Goal: Task Accomplishment & Management: Complete application form

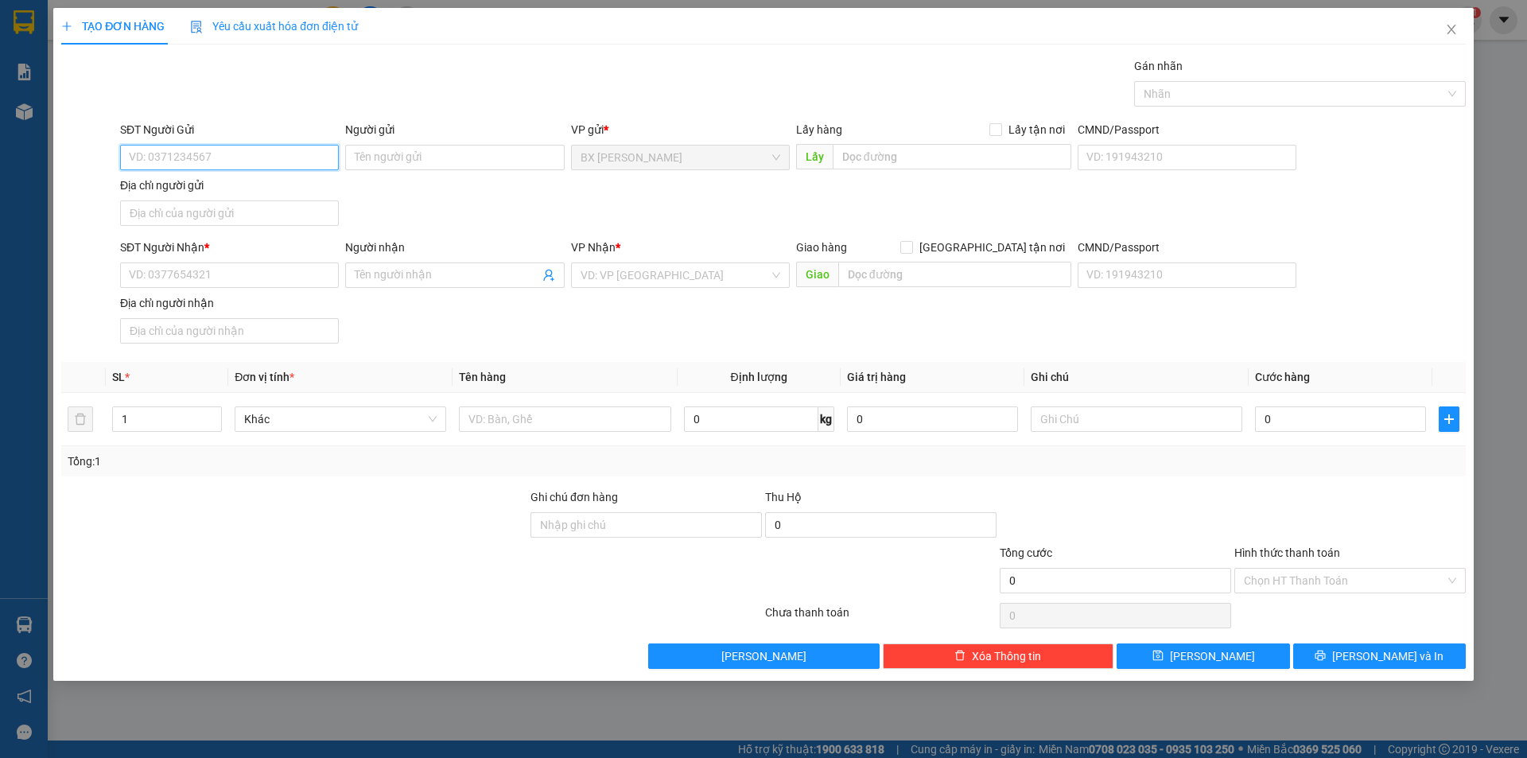
click at [271, 157] on input "SĐT Người Gửi" at bounding box center [229, 157] width 219 height 25
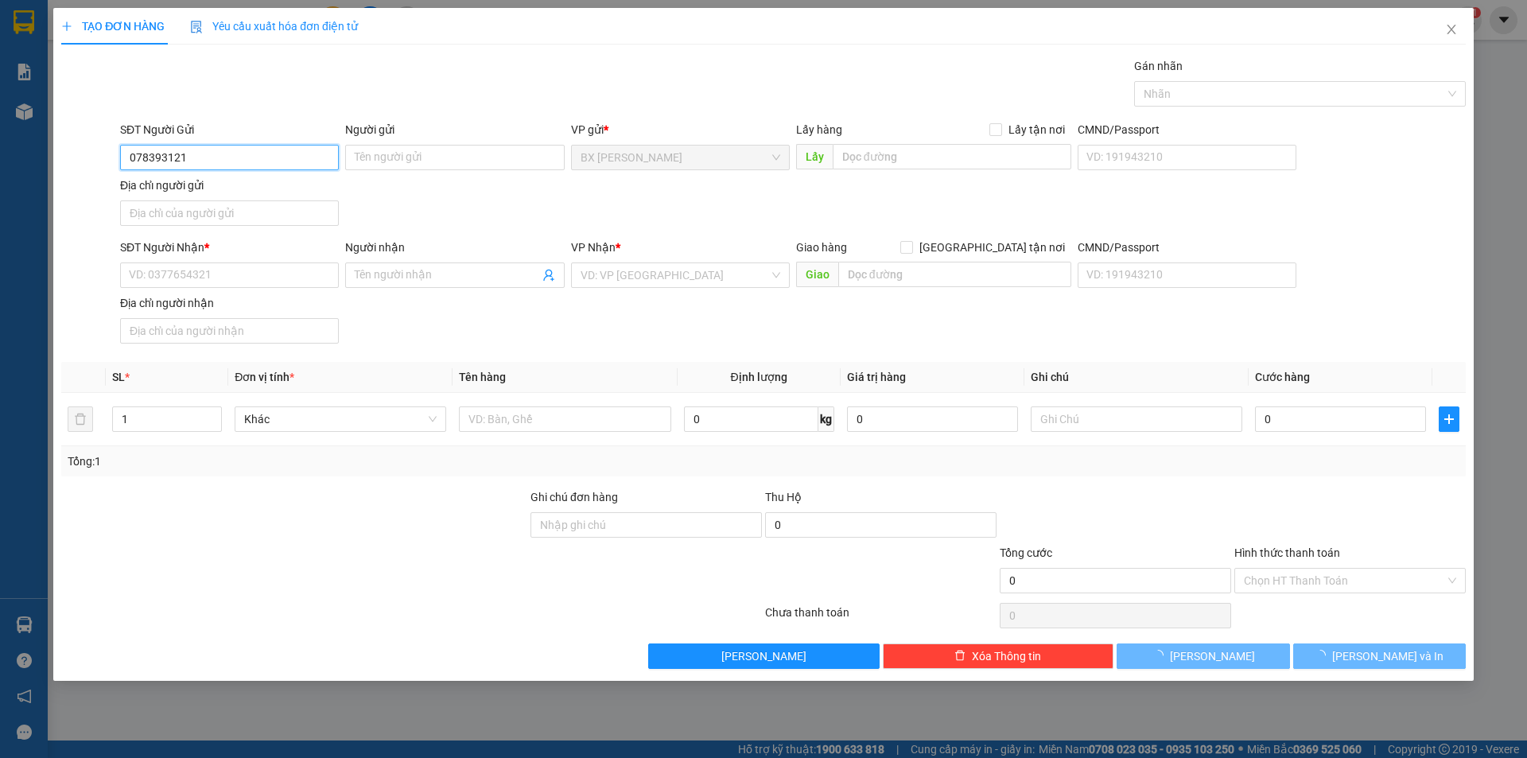
type input "0783931217"
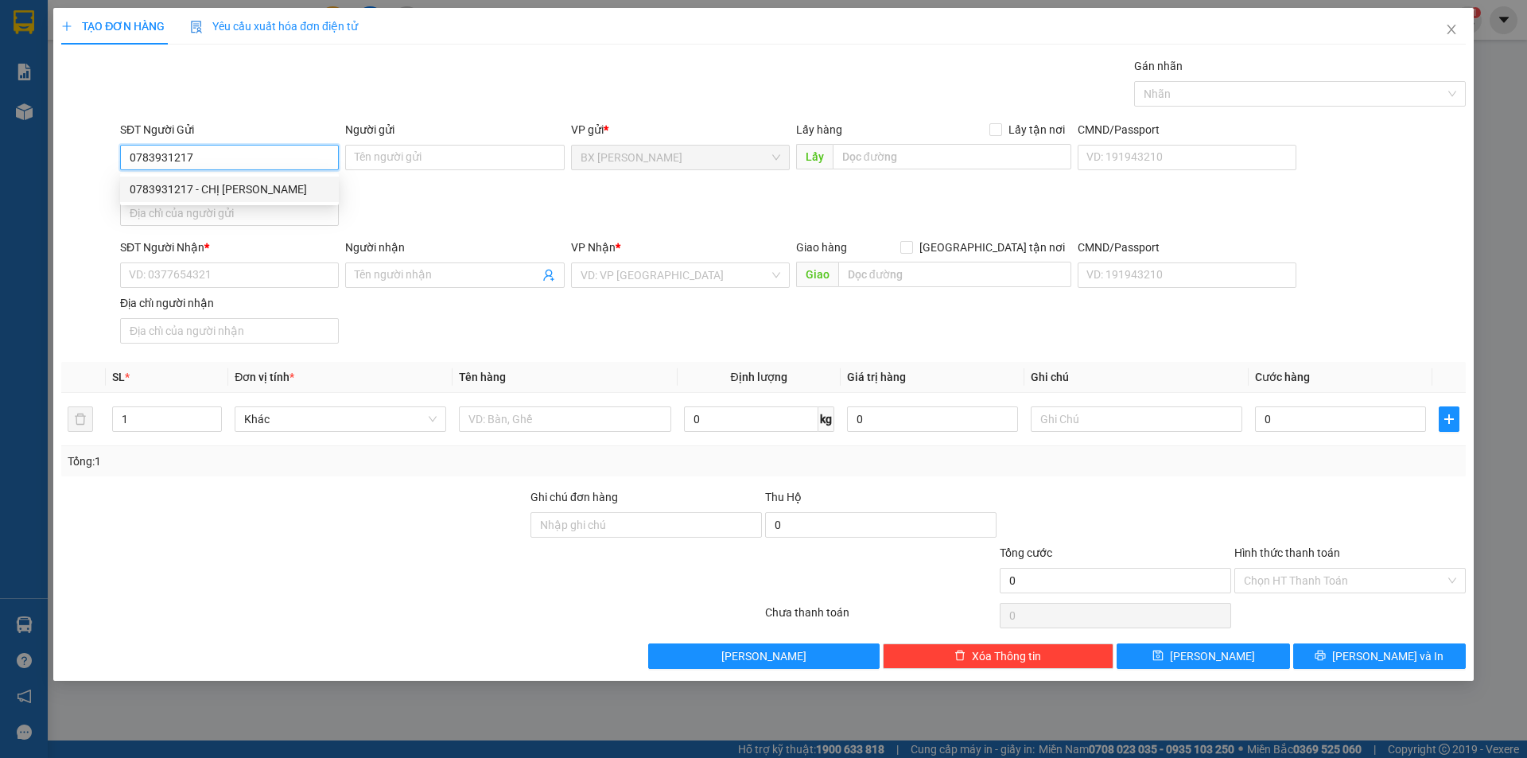
click at [297, 192] on div "0783931217 - CHỊ [PERSON_NAME]" at bounding box center [230, 189] width 200 height 17
type input "CHỊ [PERSON_NAME]"
type input "0783931217"
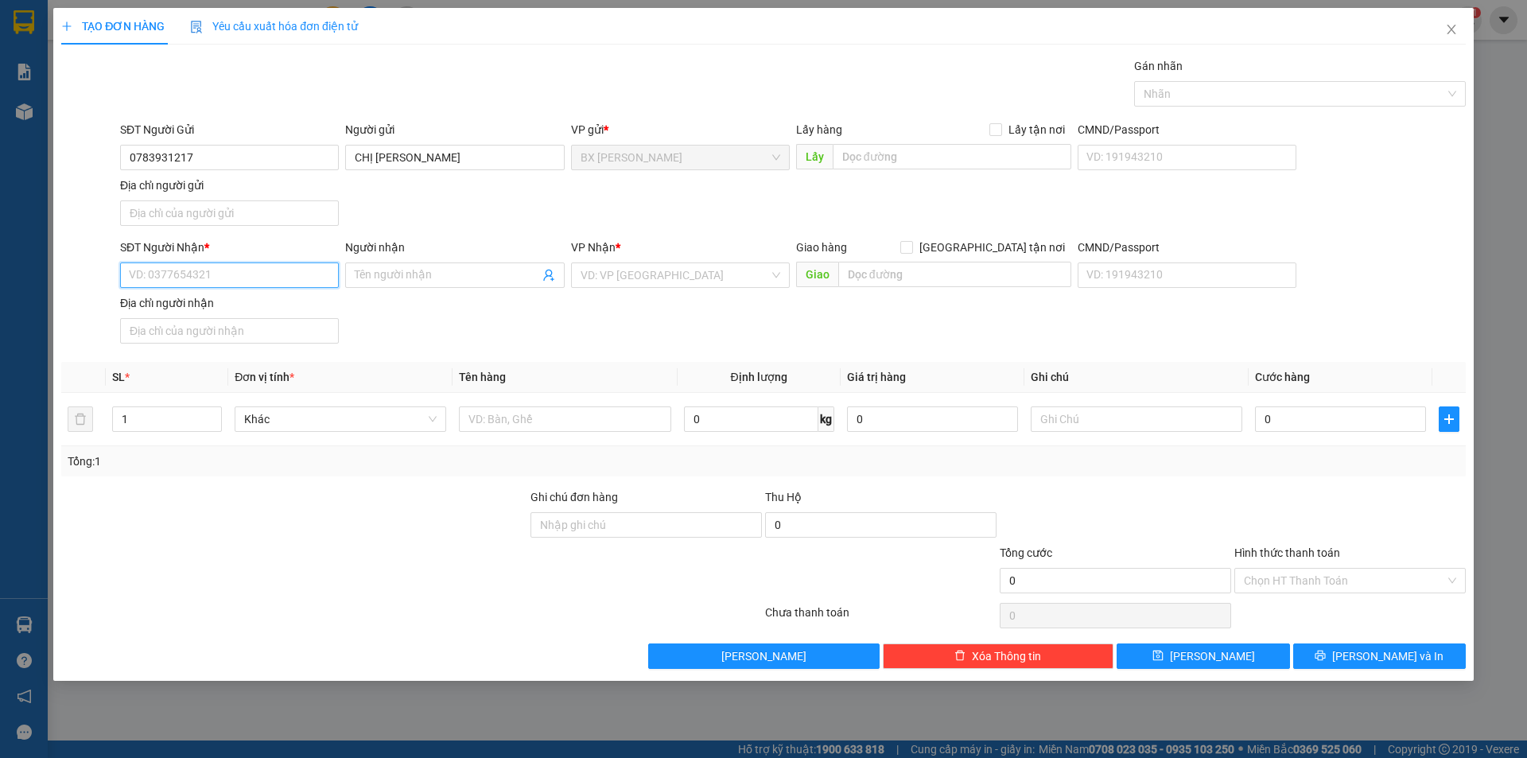
drag, startPoint x: 249, startPoint y: 274, endPoint x: 264, endPoint y: 274, distance: 15.1
click at [248, 275] on input "SĐT Người Nhận *" at bounding box center [229, 274] width 219 height 25
type input "0906661872"
click at [390, 270] on input "Người nhận" at bounding box center [447, 274] width 184 height 17
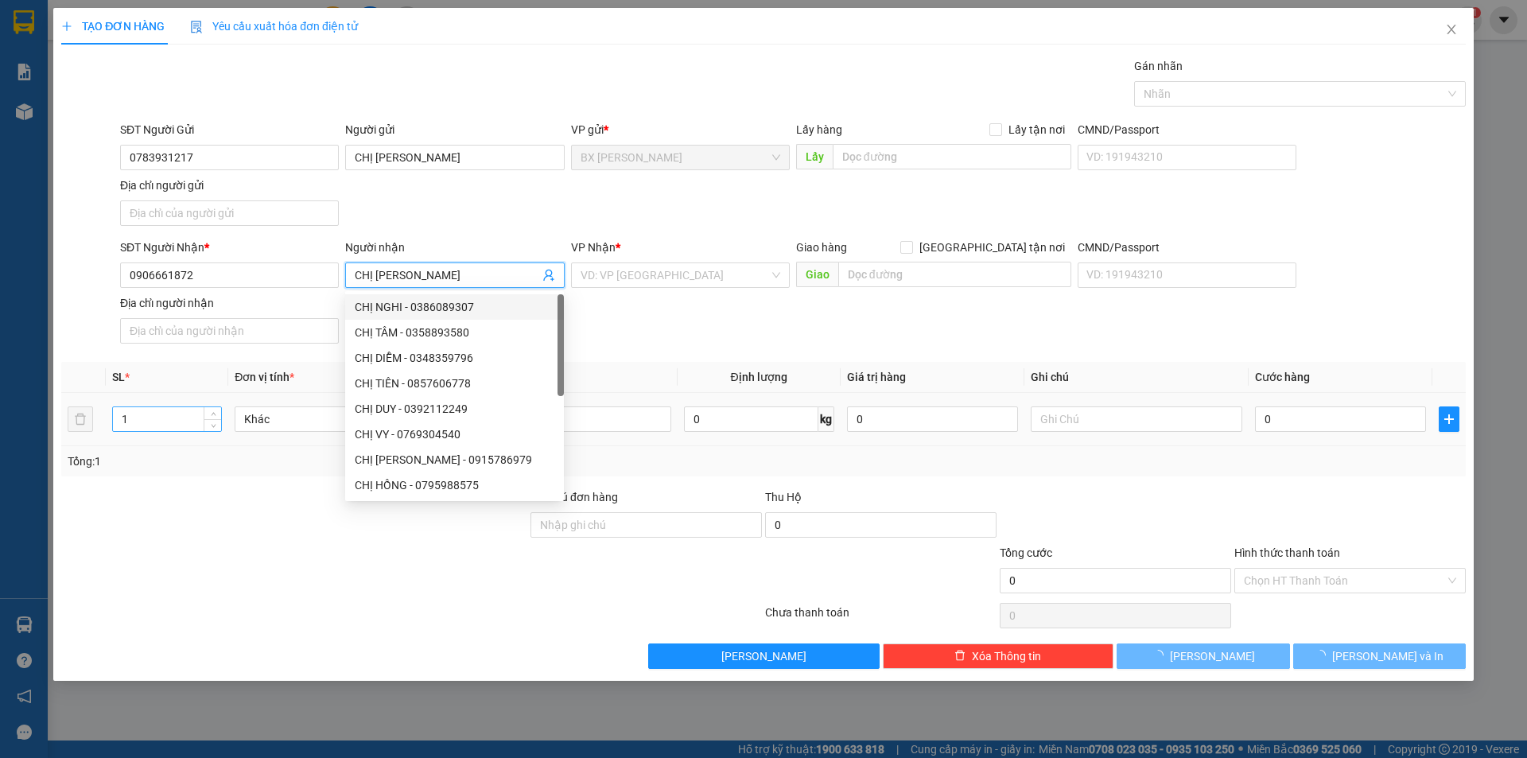
type input "CHỊ [PERSON_NAME]"
click at [184, 407] on input "1" at bounding box center [167, 419] width 108 height 24
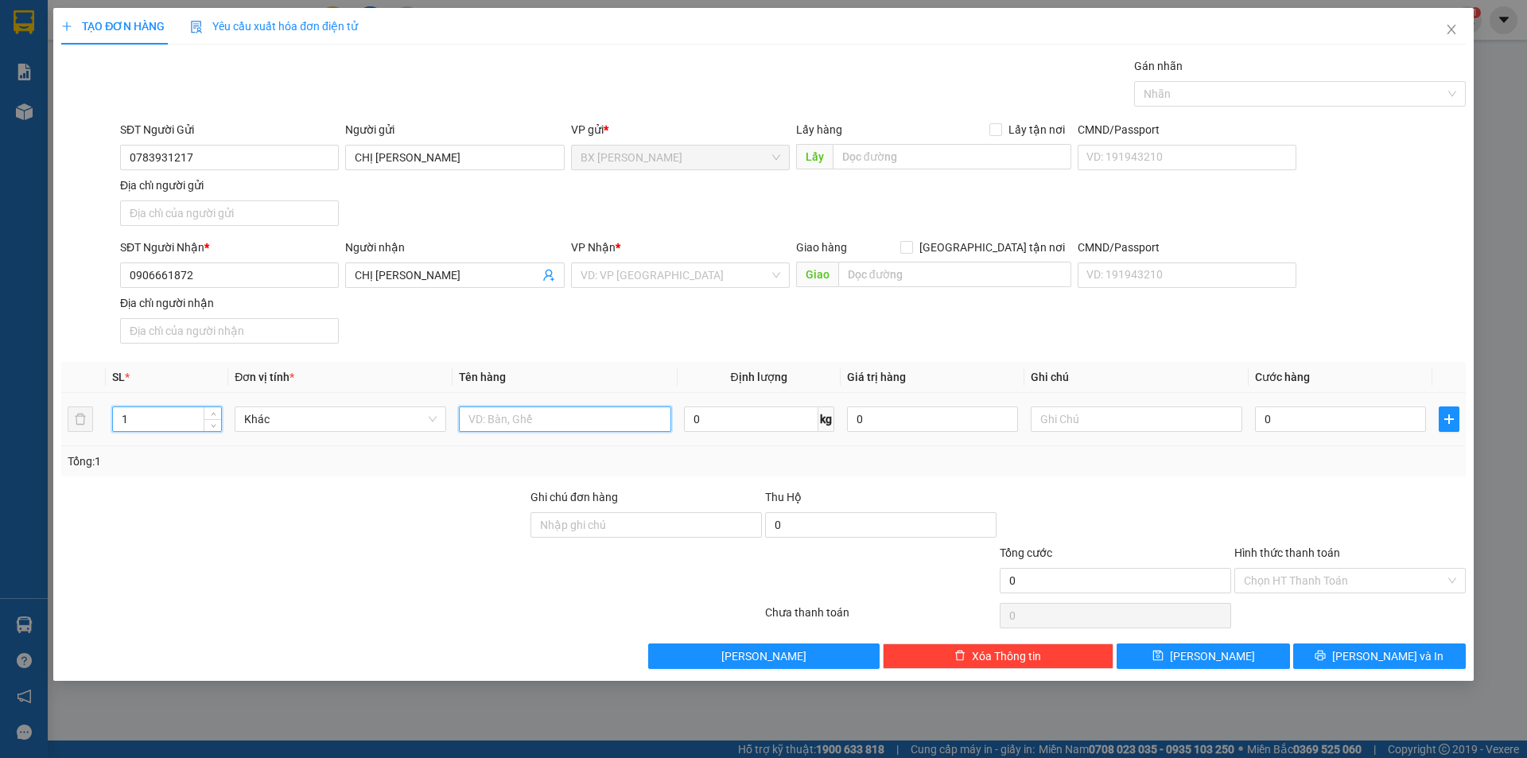
click at [492, 419] on input "text" at bounding box center [565, 418] width 212 height 25
click at [774, 266] on div "VD: VP [GEOGRAPHIC_DATA]" at bounding box center [680, 274] width 219 height 25
type input "BAO"
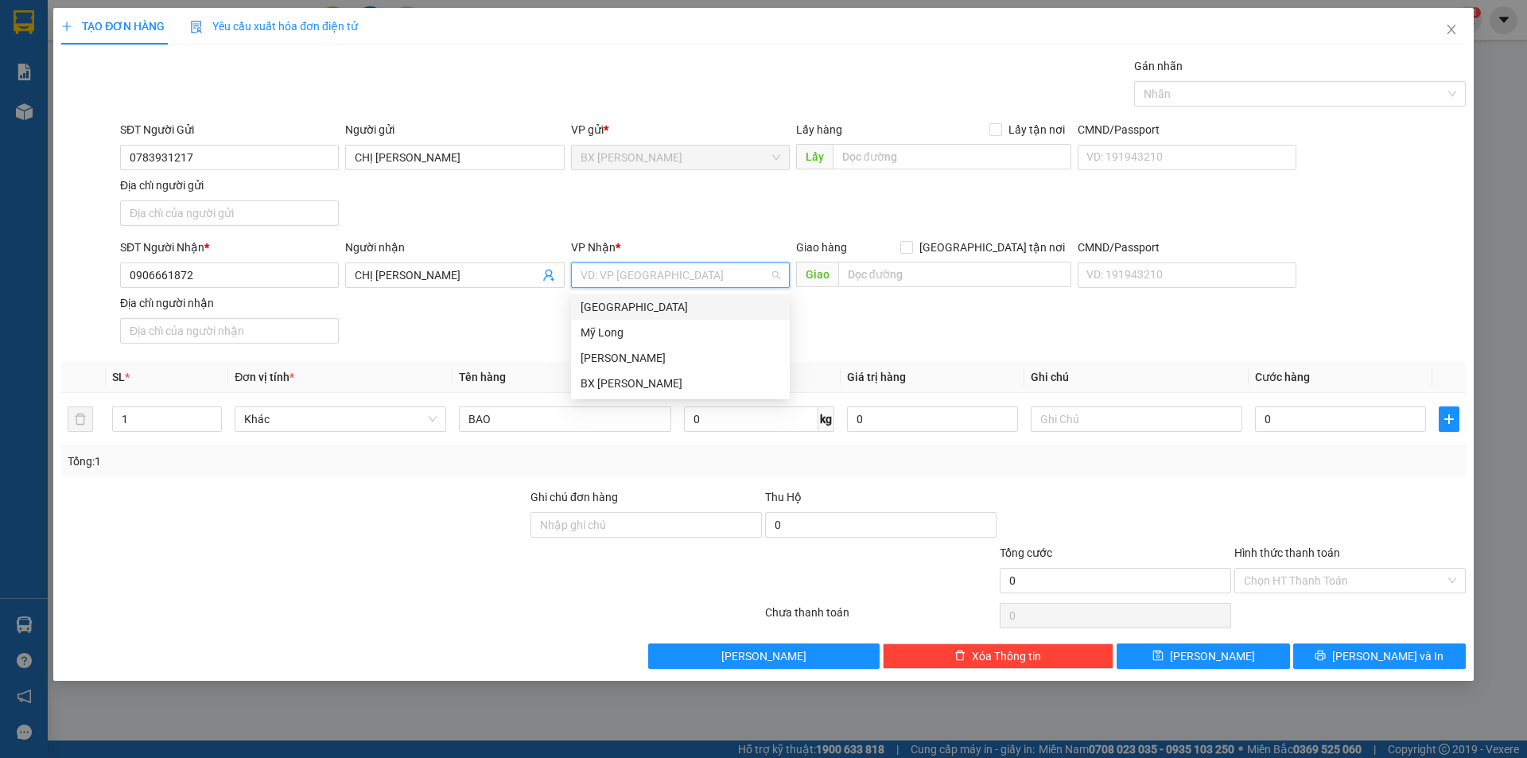
click at [686, 309] on div "[GEOGRAPHIC_DATA]" at bounding box center [681, 306] width 200 height 17
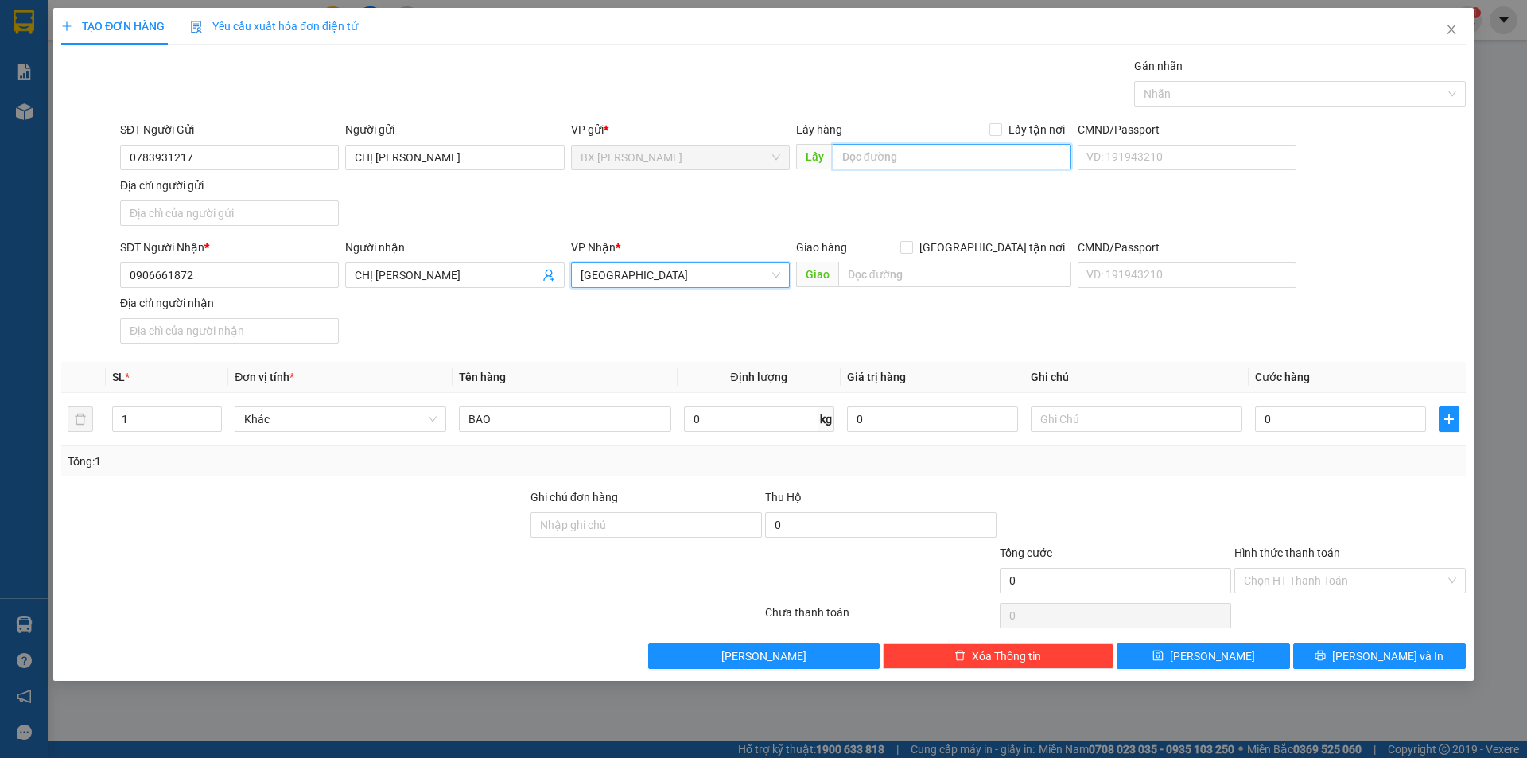
click at [898, 152] on input "text" at bounding box center [952, 156] width 239 height 25
type input "CX MỸ HỘI"
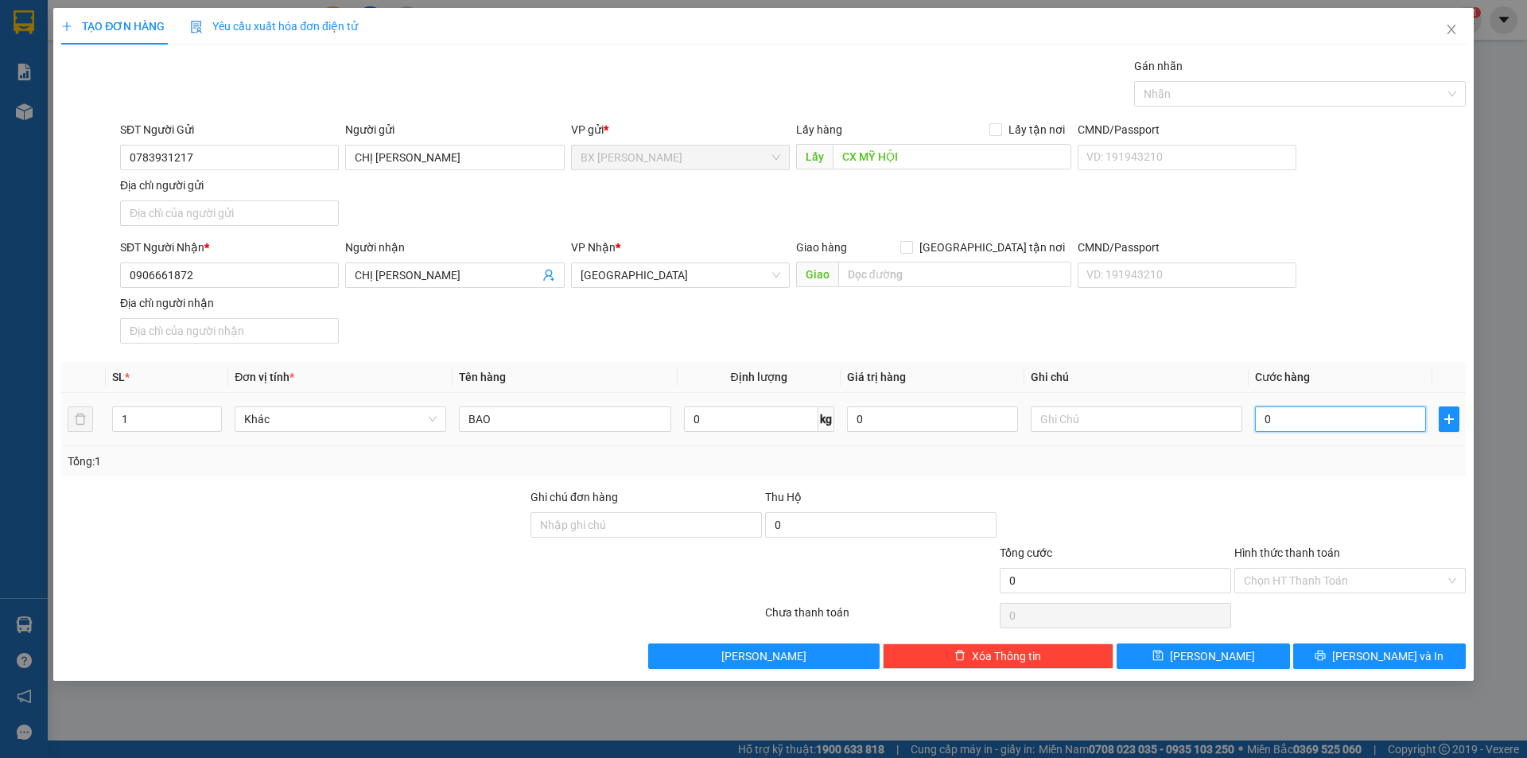
click at [1349, 421] on input "0" at bounding box center [1340, 418] width 171 height 25
click at [1401, 651] on span "[PERSON_NAME] và In" at bounding box center [1387, 655] width 111 height 17
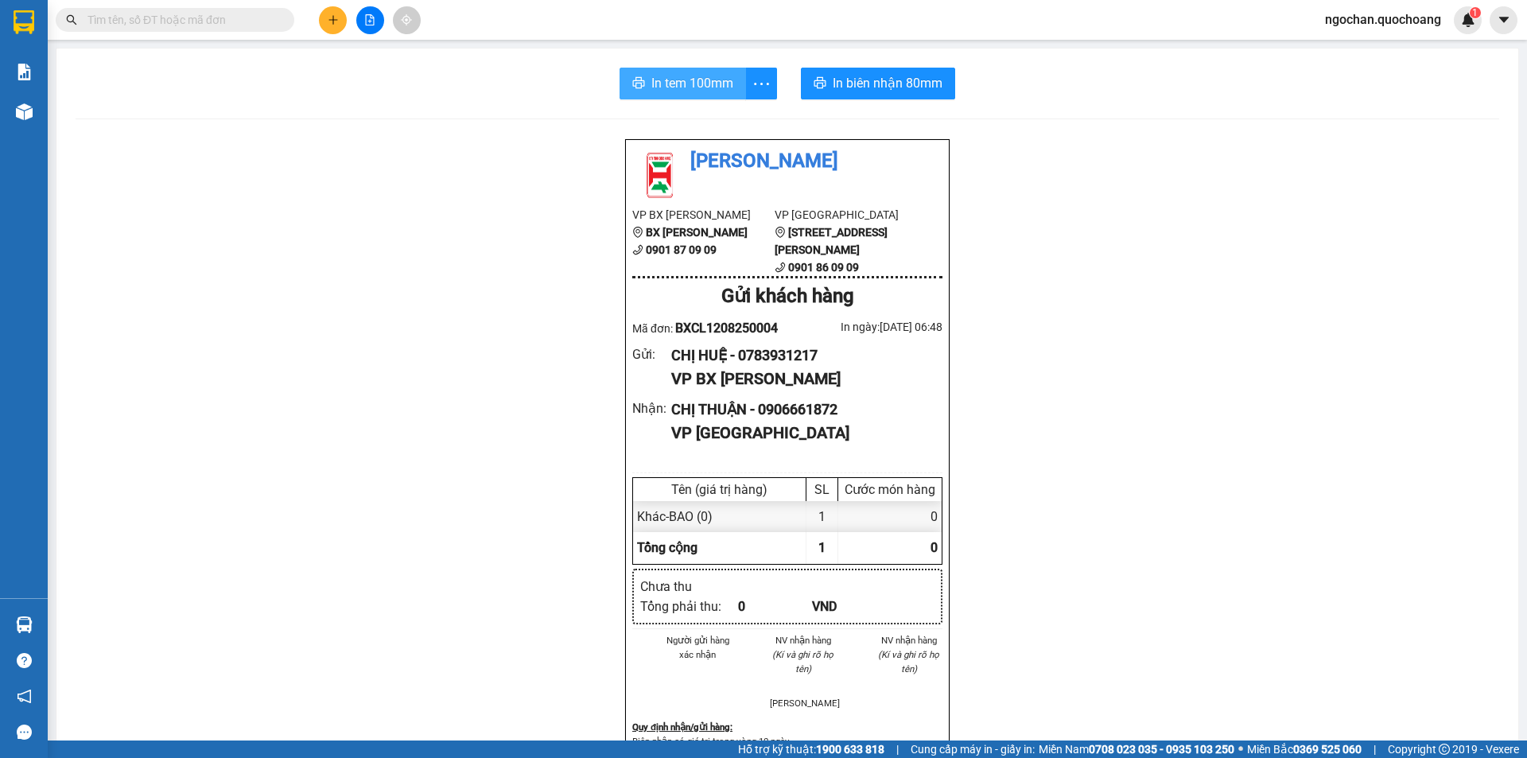
click at [667, 85] on span "In tem 100mm" at bounding box center [692, 83] width 82 height 20
drag, startPoint x: 661, startPoint y: 83, endPoint x: 696, endPoint y: 94, distance: 36.7
click at [667, 84] on span "In tem 100mm" at bounding box center [692, 83] width 82 height 20
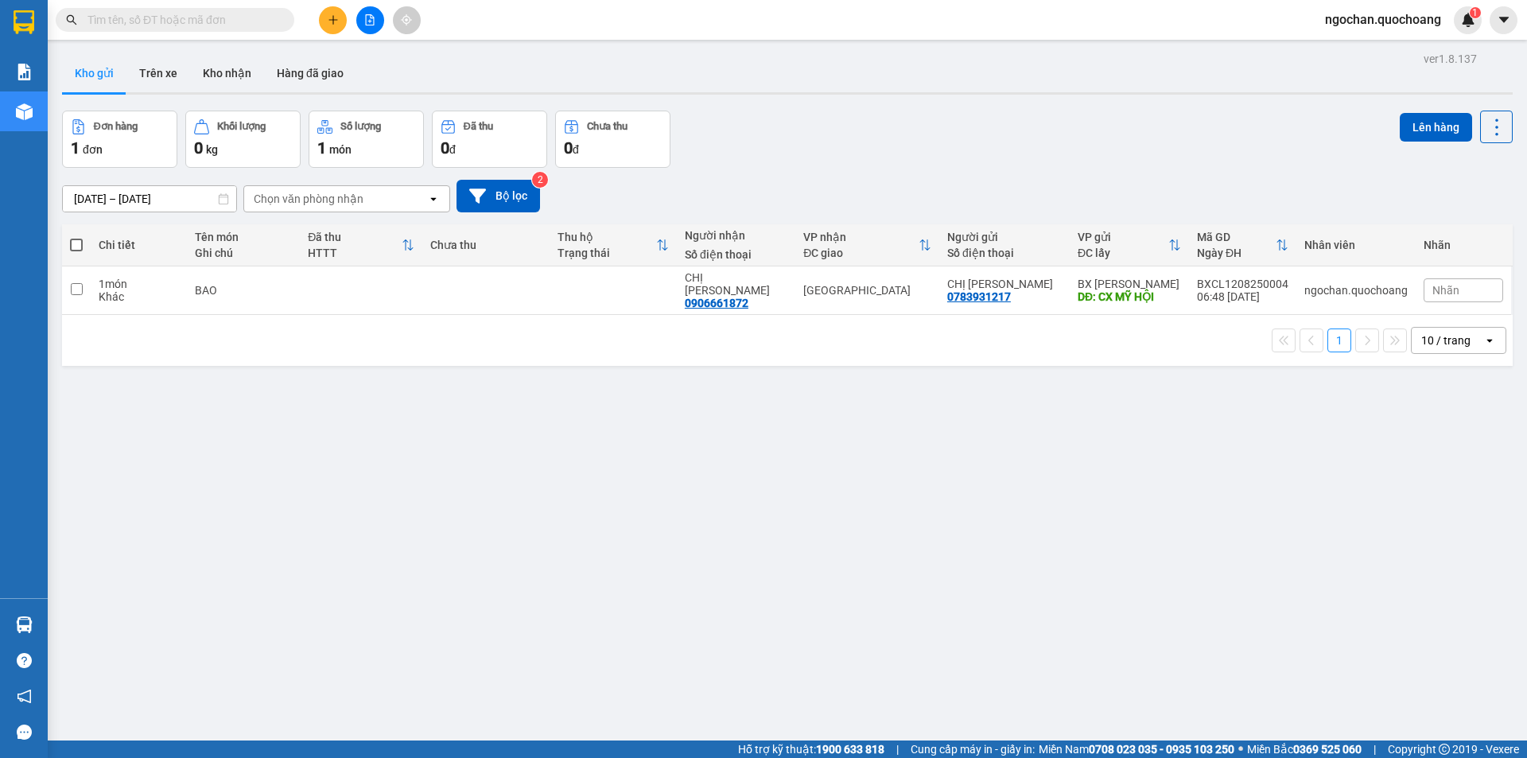
click at [1351, 18] on span "ngochan.quochoang" at bounding box center [1383, 20] width 142 height 20
click at [1343, 43] on span "Đăng xuất" at bounding box center [1389, 49] width 109 height 17
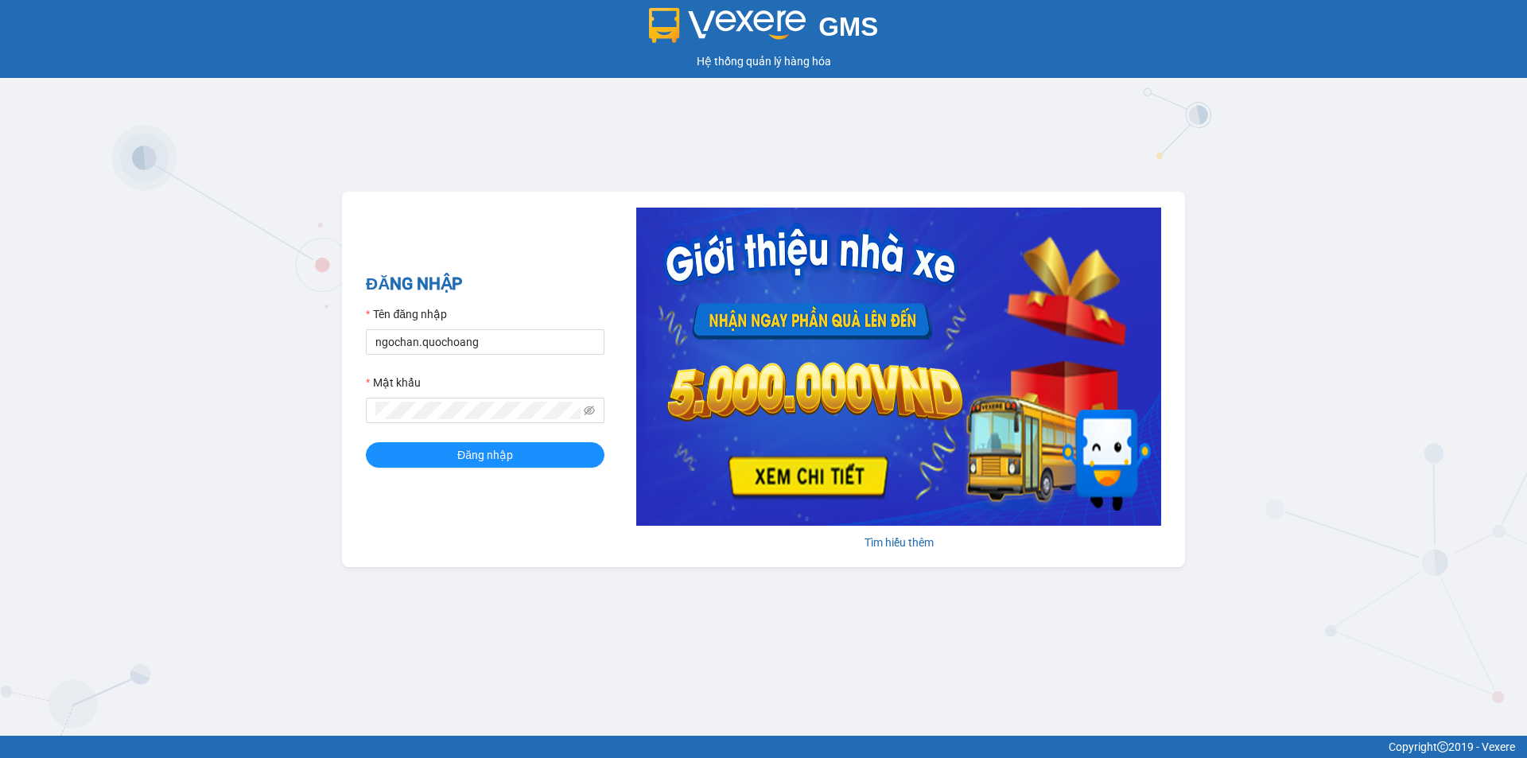
click at [526, 356] on form "Tên đăng nhập ngochan.quochoang Mật khẩu Đăng nhập" at bounding box center [485, 386] width 239 height 162
click at [525, 354] on input "ngochan.quochoang" at bounding box center [485, 341] width 239 height 25
type input "quyen.quochoang"
click at [568, 457] on button "Đăng nhập" at bounding box center [485, 454] width 239 height 25
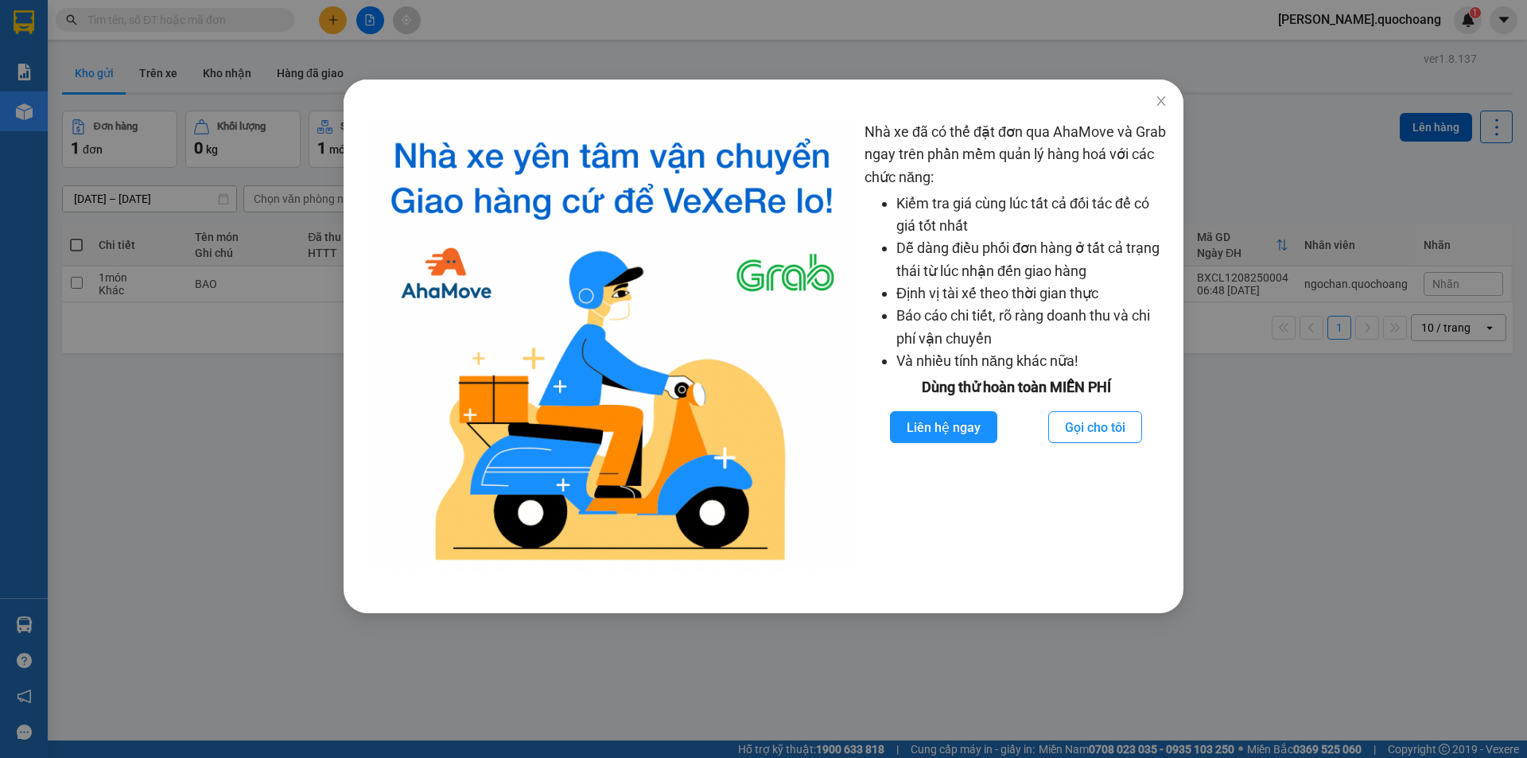
click at [131, 69] on div "Nhà xe đã có thể đặt đơn qua AhaMove và Grab ngay trên phần mềm quản lý hàng ho…" at bounding box center [763, 379] width 1527 height 758
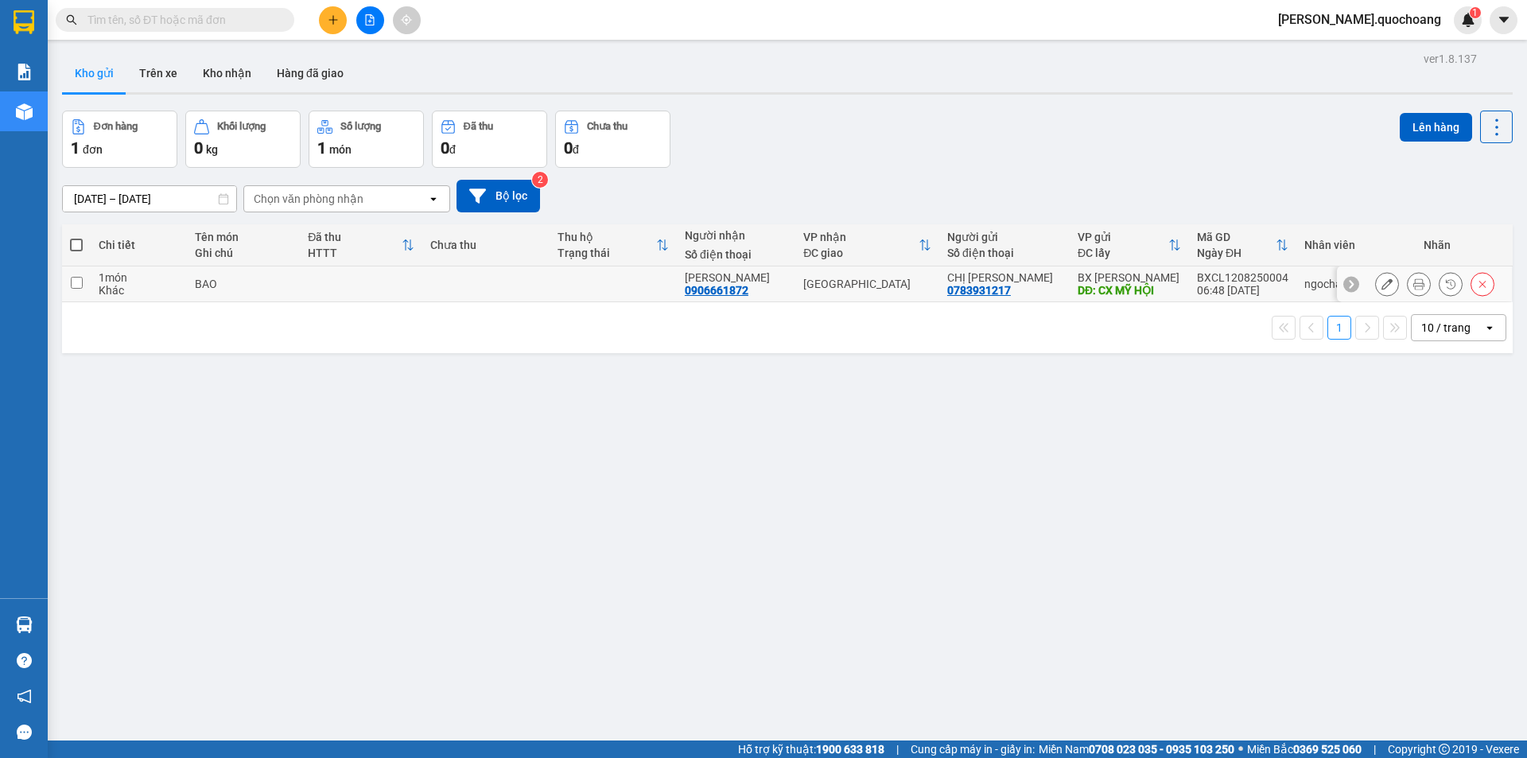
click at [1168, 279] on div "BX [PERSON_NAME]" at bounding box center [1129, 277] width 103 height 13
checkbox input "true"
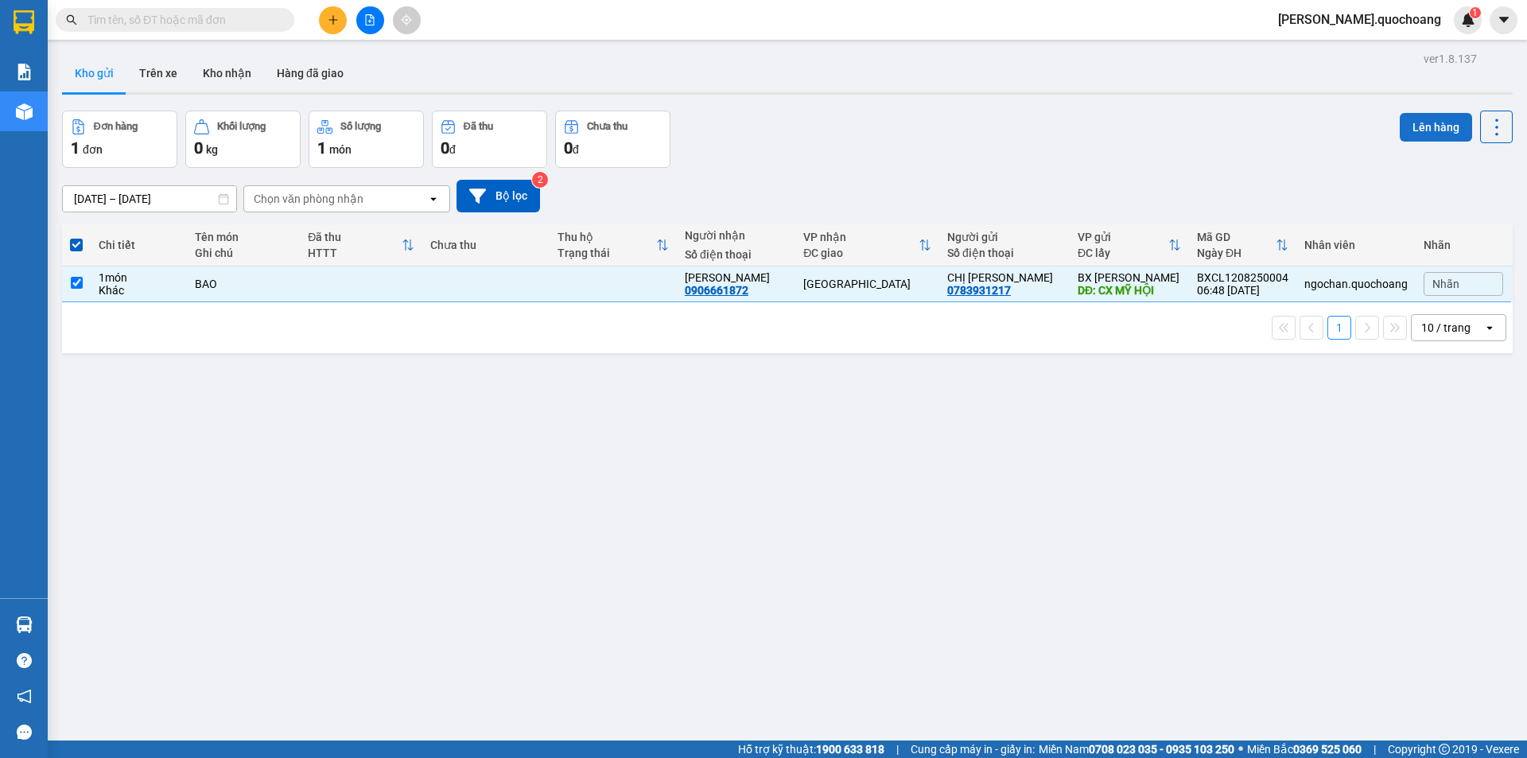
click at [1427, 137] on button "Lên hàng" at bounding box center [1436, 127] width 72 height 29
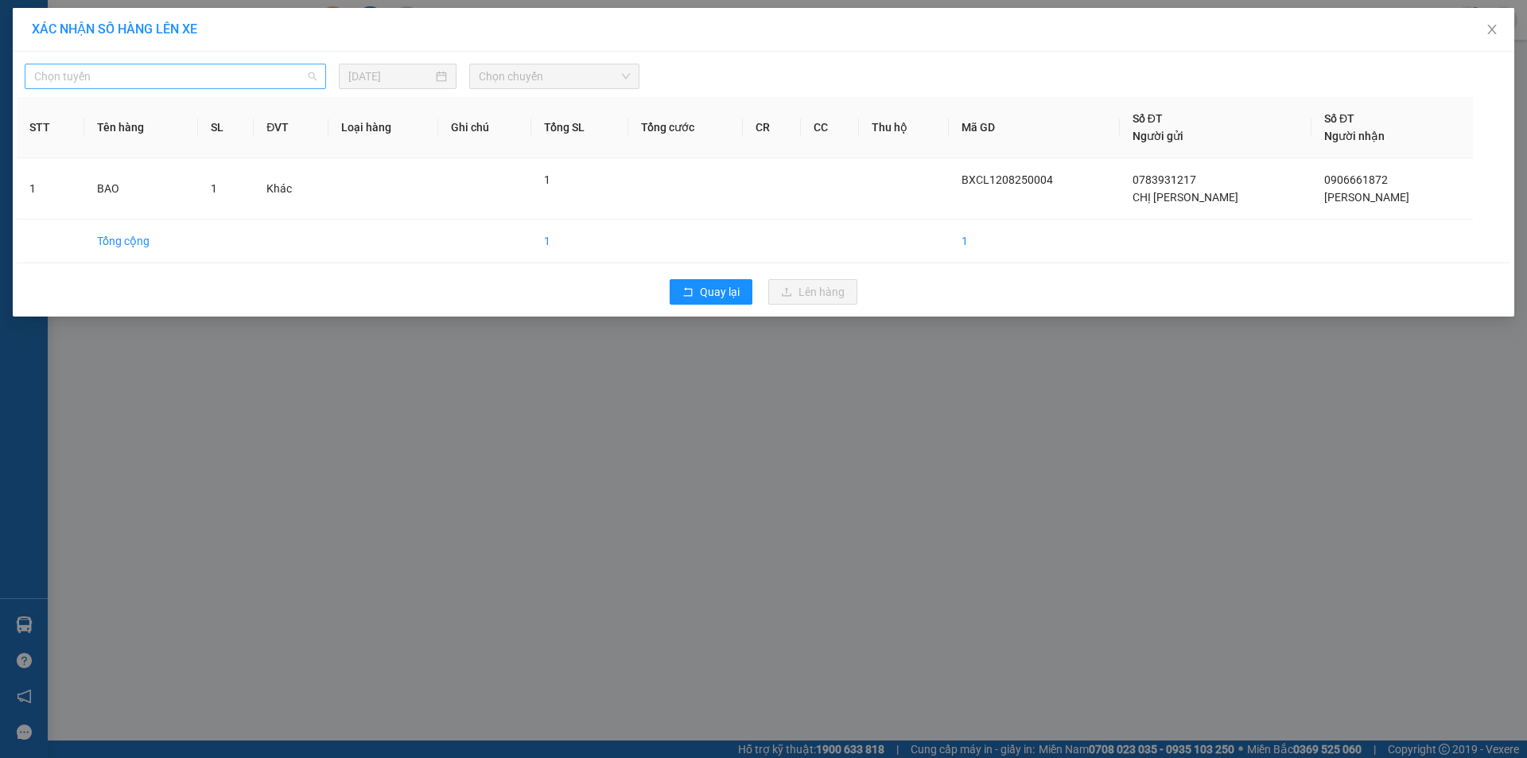
click at [161, 65] on span "Chọn tuyến" at bounding box center [175, 76] width 282 height 24
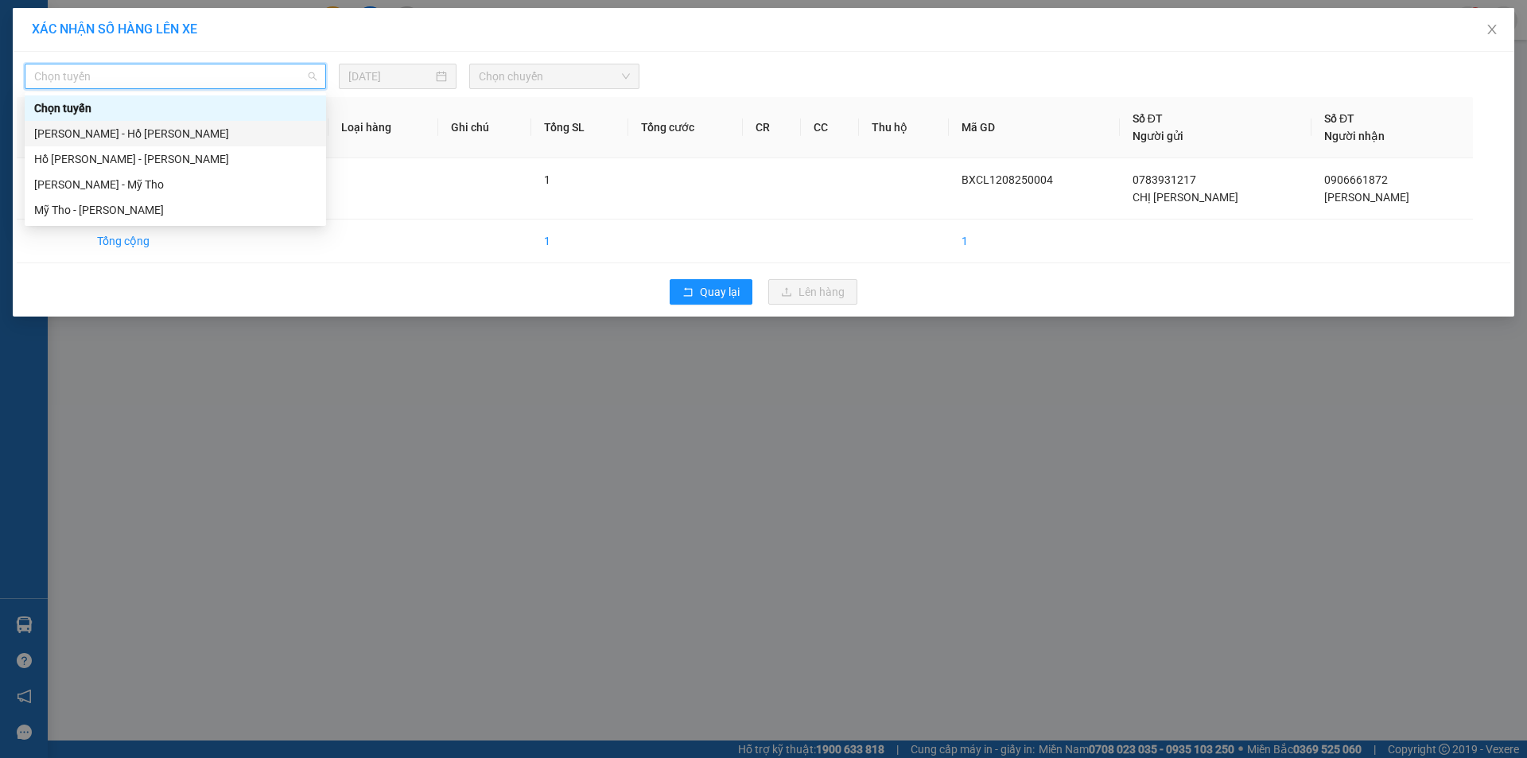
click at [103, 138] on div "Cao Lãnh - Hồ Chí Minh" at bounding box center [175, 133] width 282 height 17
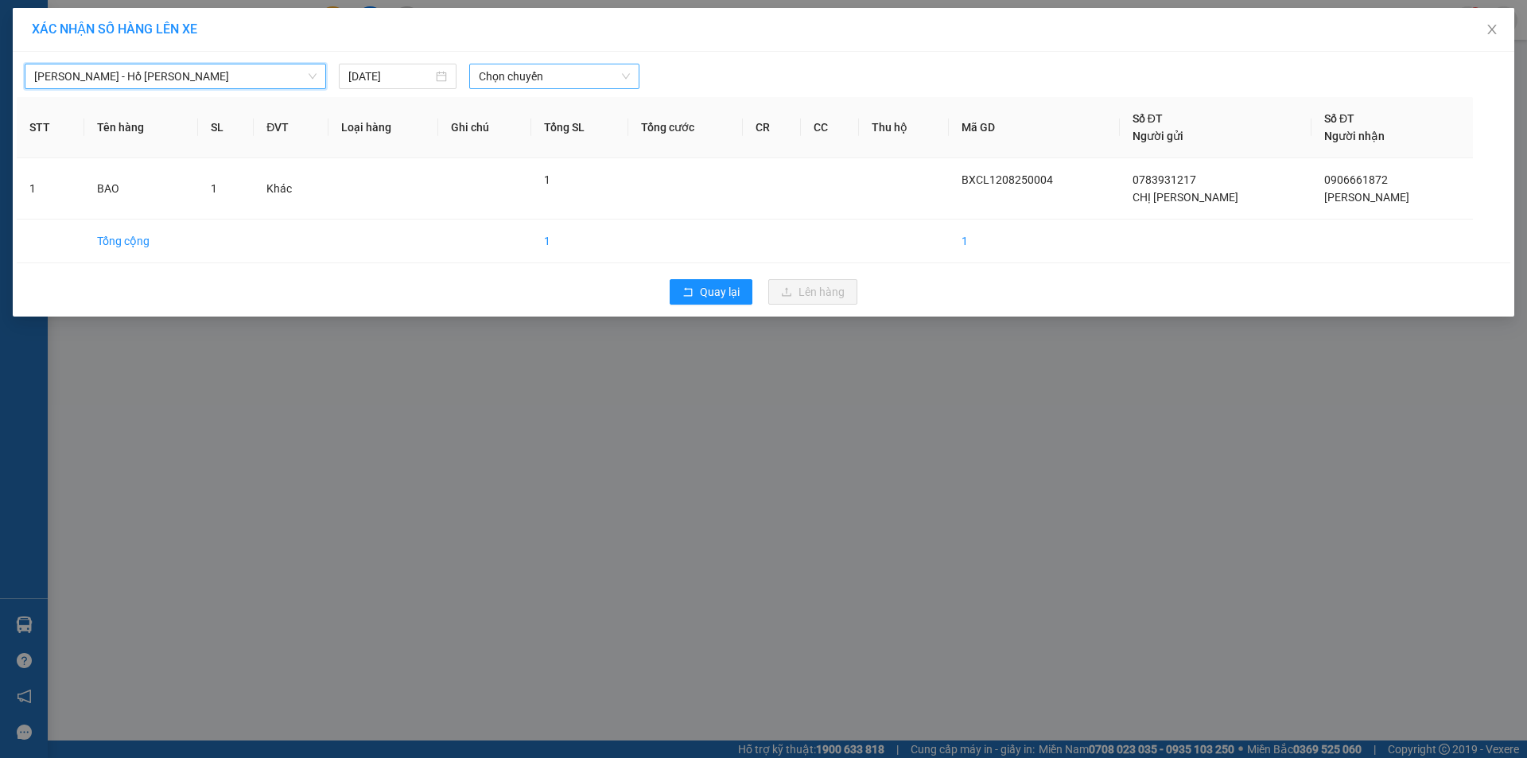
click at [527, 81] on span "Chọn chuyến" at bounding box center [554, 76] width 151 height 24
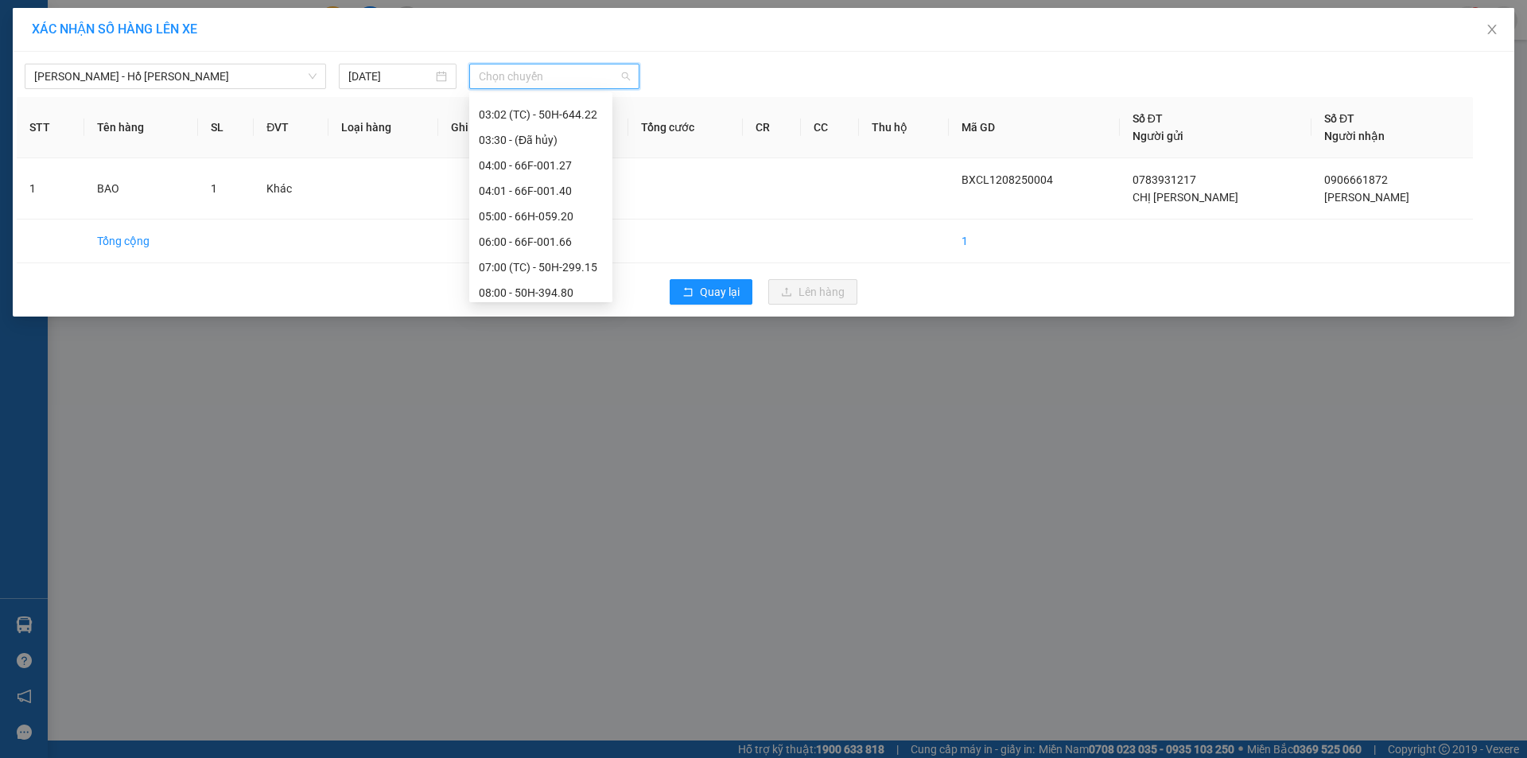
scroll to position [318, 0]
click at [544, 115] on div "07:00 (TC) - 50H-299.15" at bounding box center [541, 120] width 124 height 17
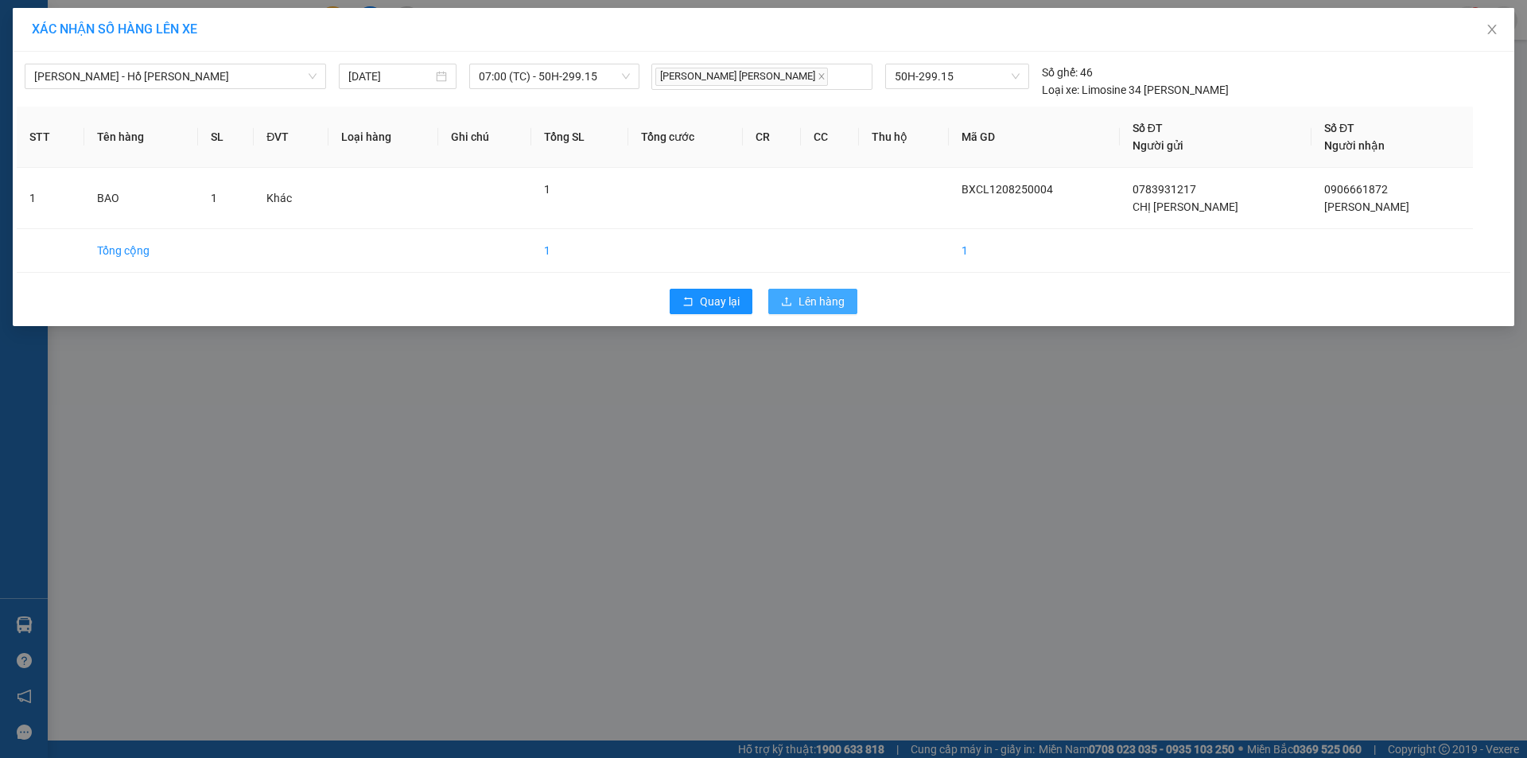
click at [797, 313] on button "Lên hàng" at bounding box center [812, 301] width 89 height 25
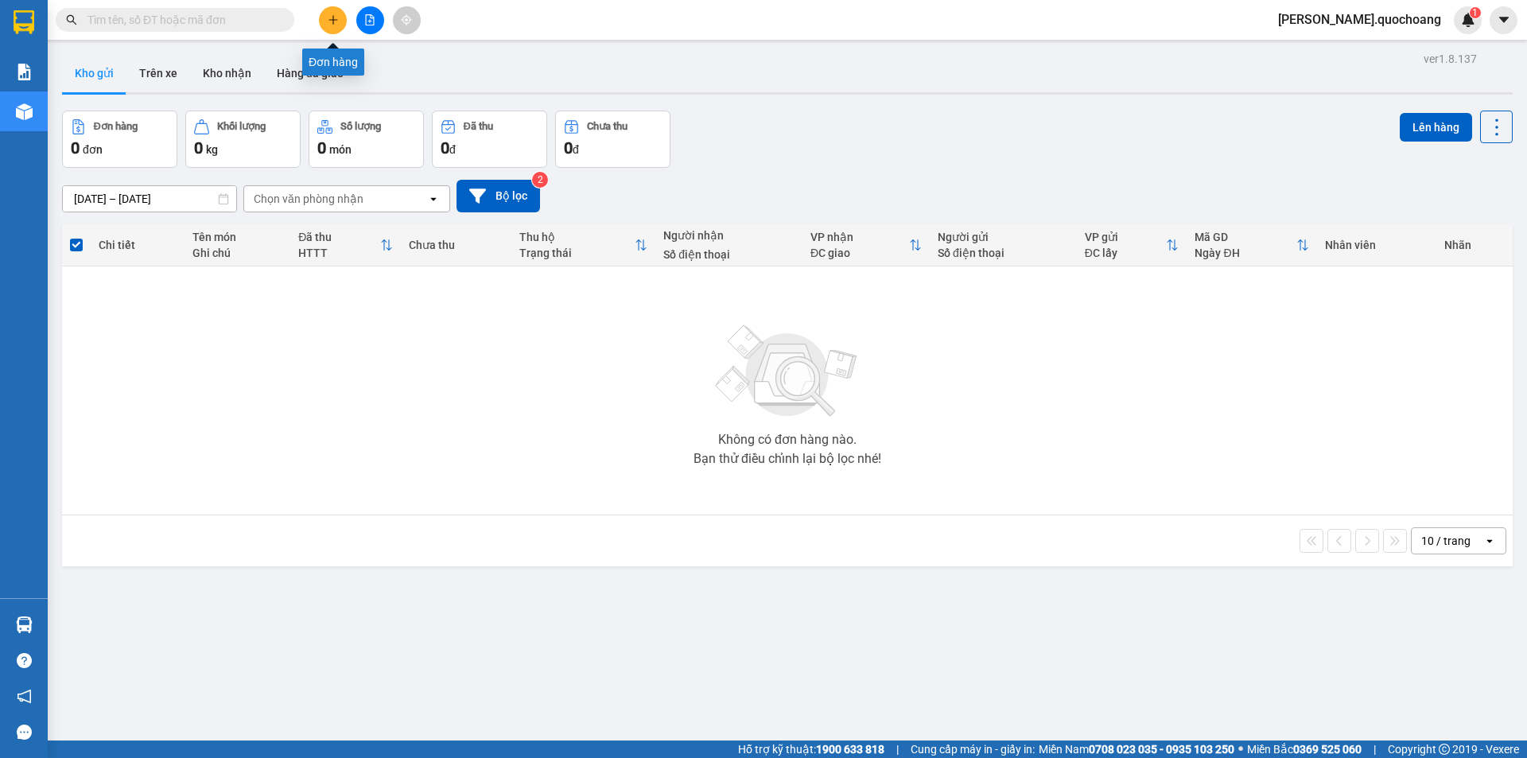
click at [321, 23] on button at bounding box center [333, 20] width 28 height 28
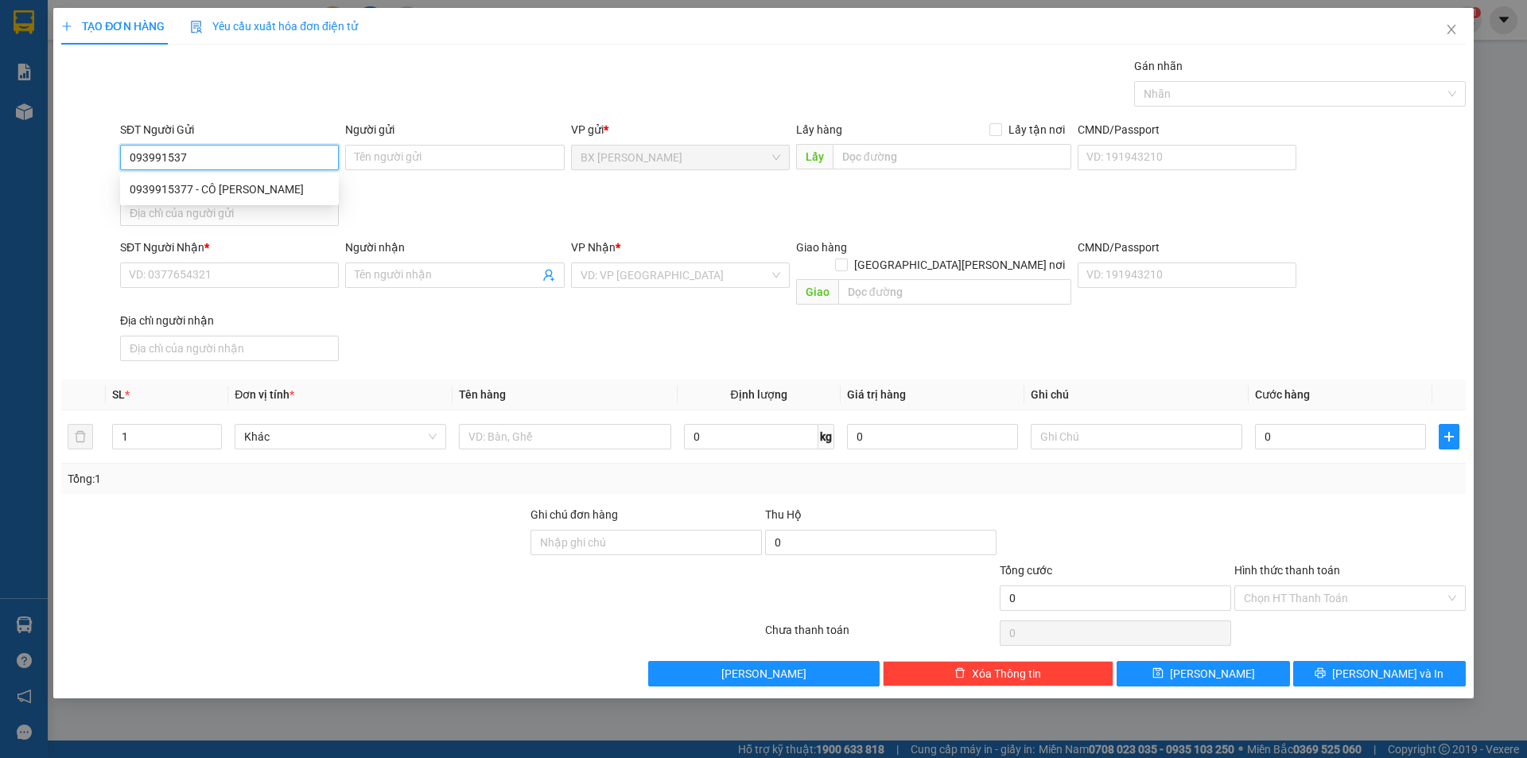
type input "0939915377"
drag, startPoint x: 239, startPoint y: 187, endPoint x: 246, endPoint y: 237, distance: 50.5
click at [239, 188] on div "0939915377 - CÔ HIỆP" at bounding box center [230, 189] width 200 height 17
type input "CÔ HIỆP"
type input "0939915377"
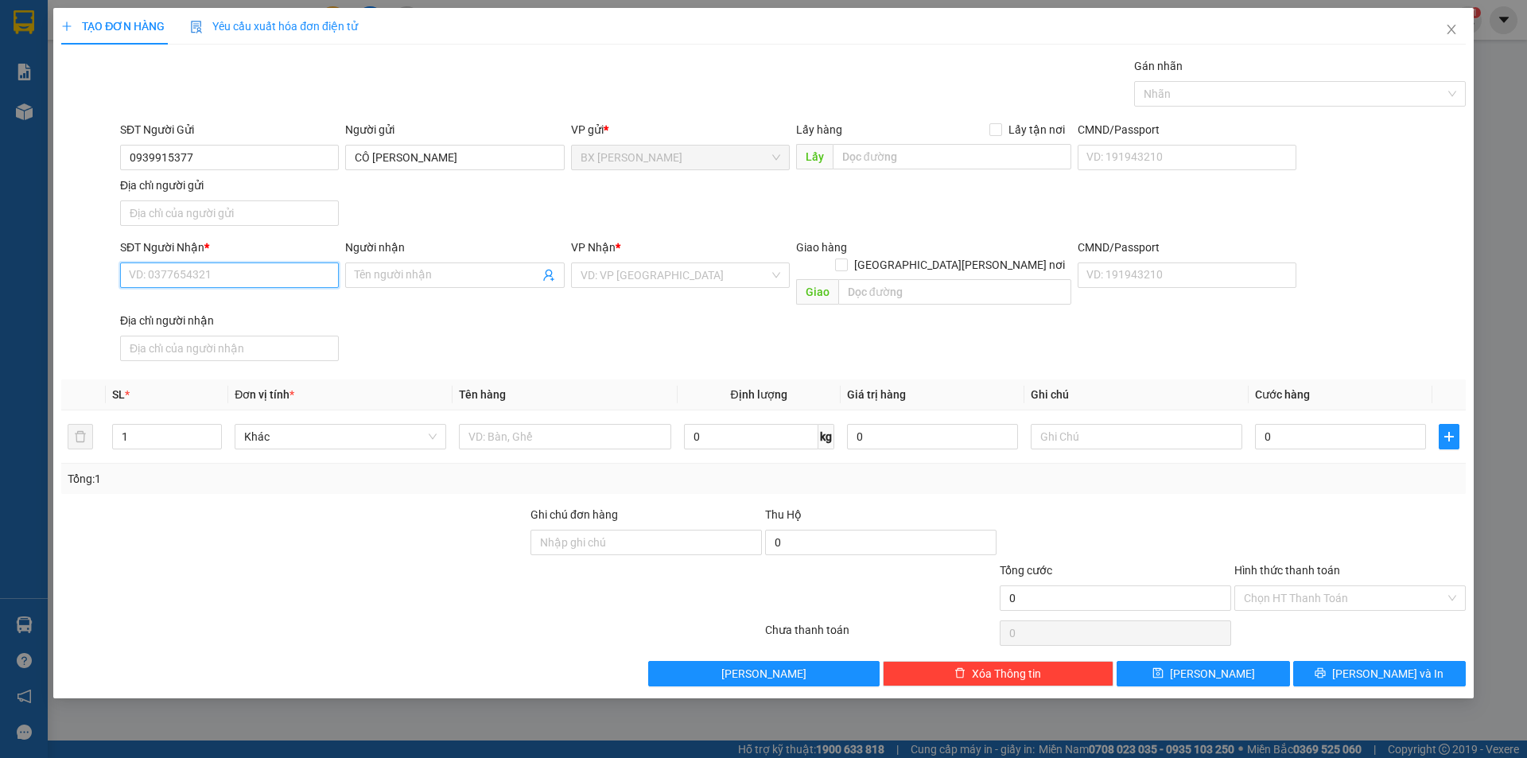
click at [231, 285] on input "SĐT Người Nhận *" at bounding box center [229, 274] width 219 height 25
type input "0906915158"
click at [179, 304] on div "0906915158 - CHỊ AN" at bounding box center [230, 306] width 200 height 17
type input "CHỊ AN"
type input "0906915158"
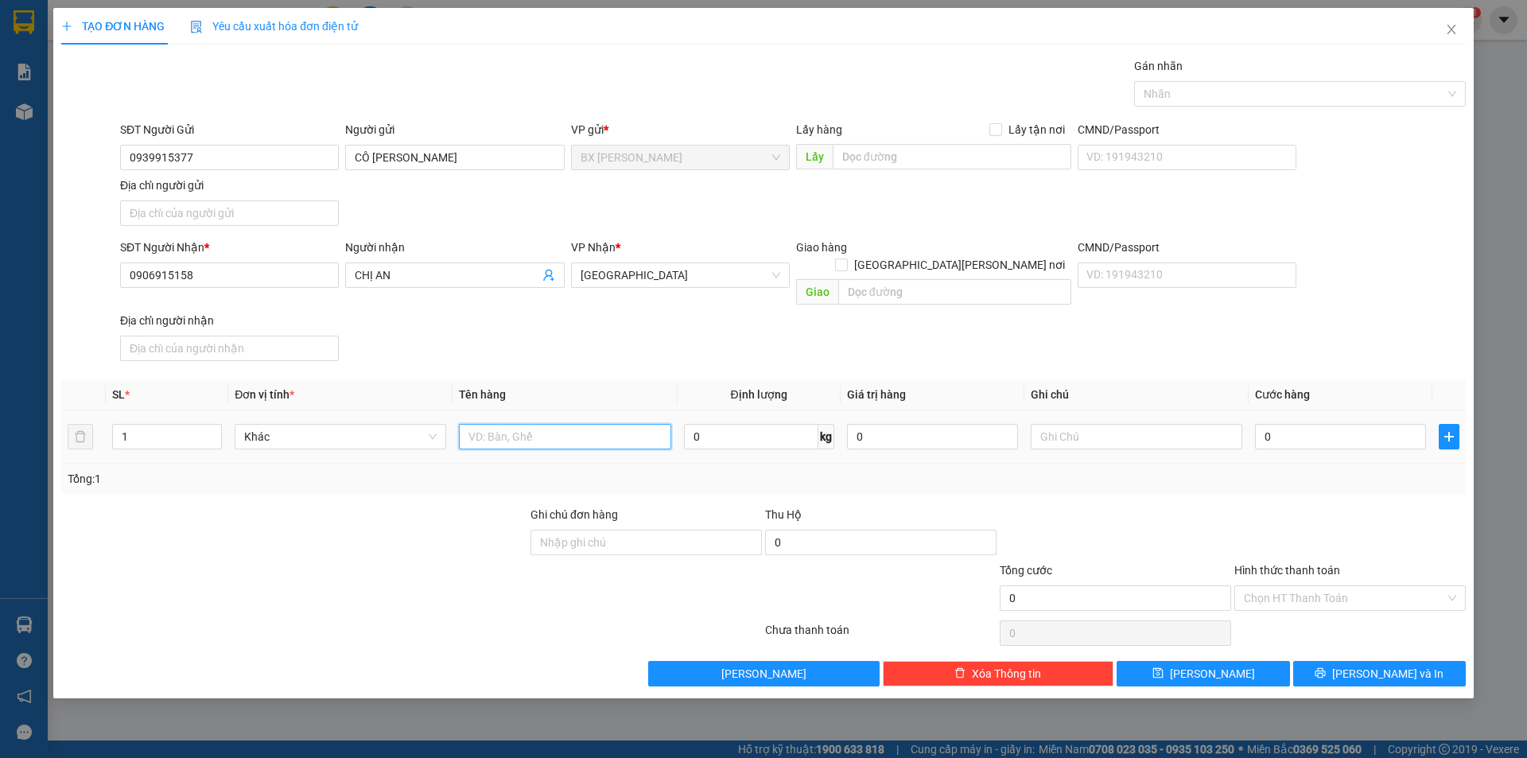
click at [531, 424] on input "text" at bounding box center [565, 436] width 212 height 25
type input "BAO"
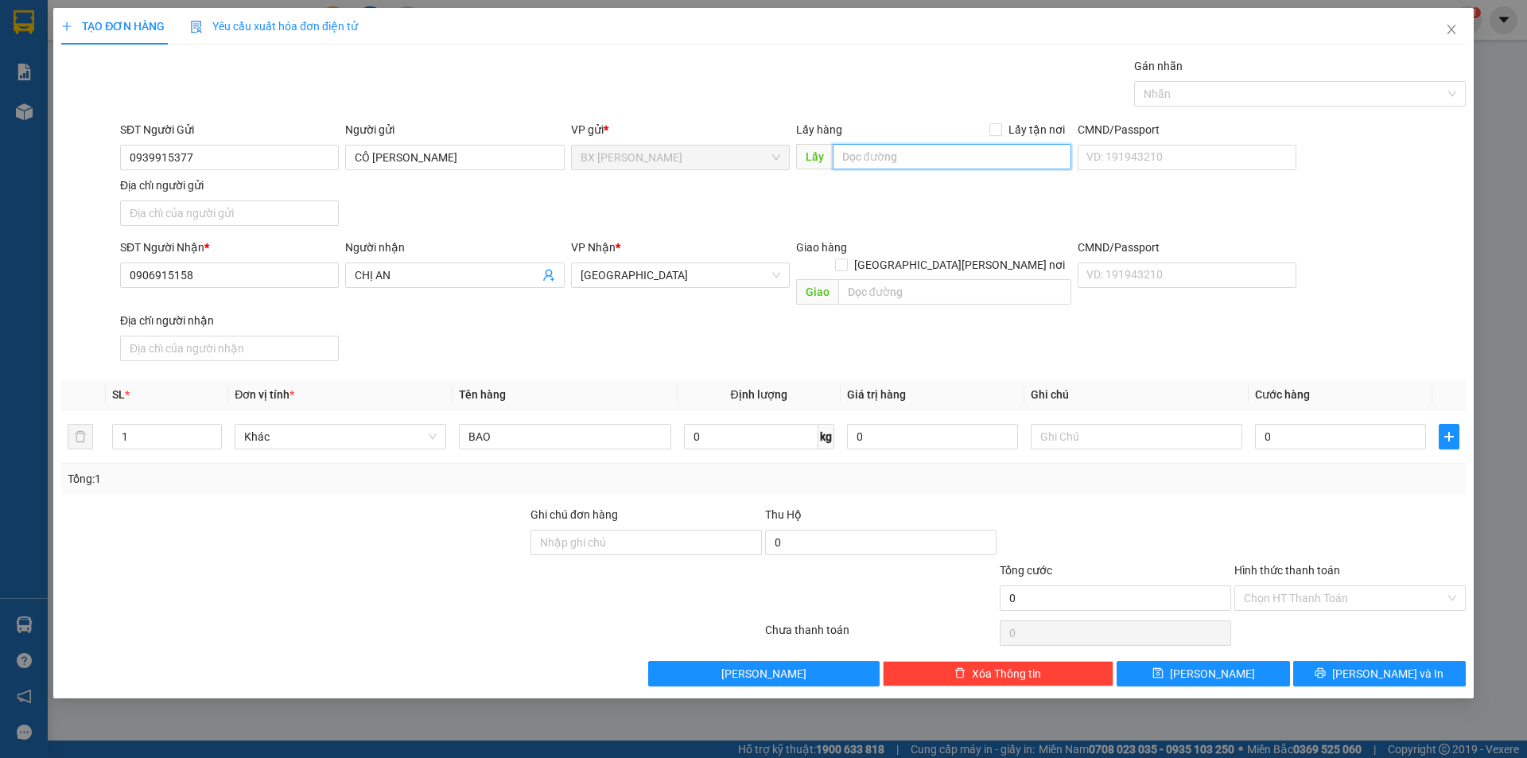
click at [883, 164] on input "text" at bounding box center [952, 156] width 239 height 25
type input "TUYỀN MOBI"
click at [1378, 665] on span "[PERSON_NAME] và In" at bounding box center [1387, 673] width 111 height 17
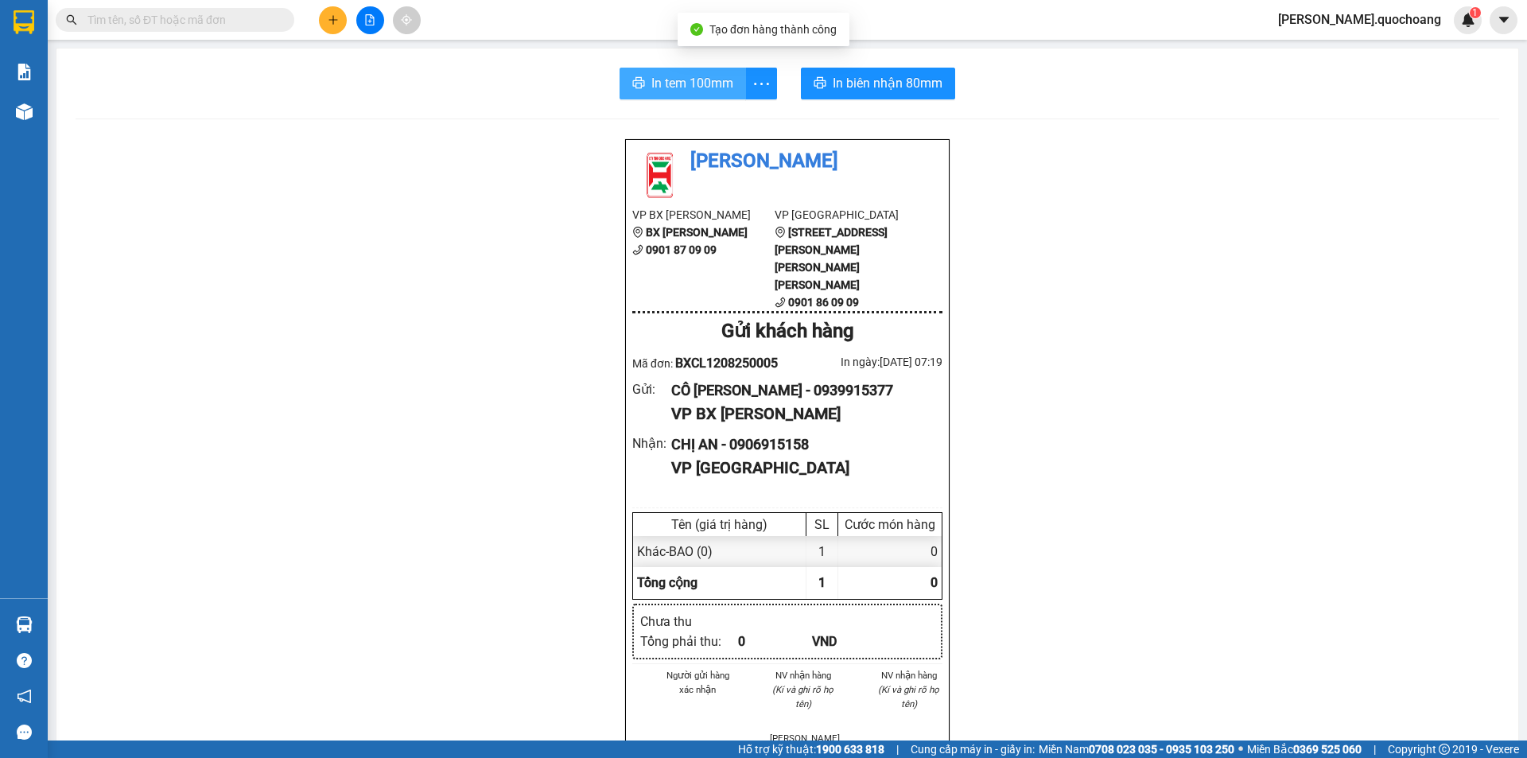
click at [678, 71] on button "In tem 100mm" at bounding box center [683, 84] width 126 height 32
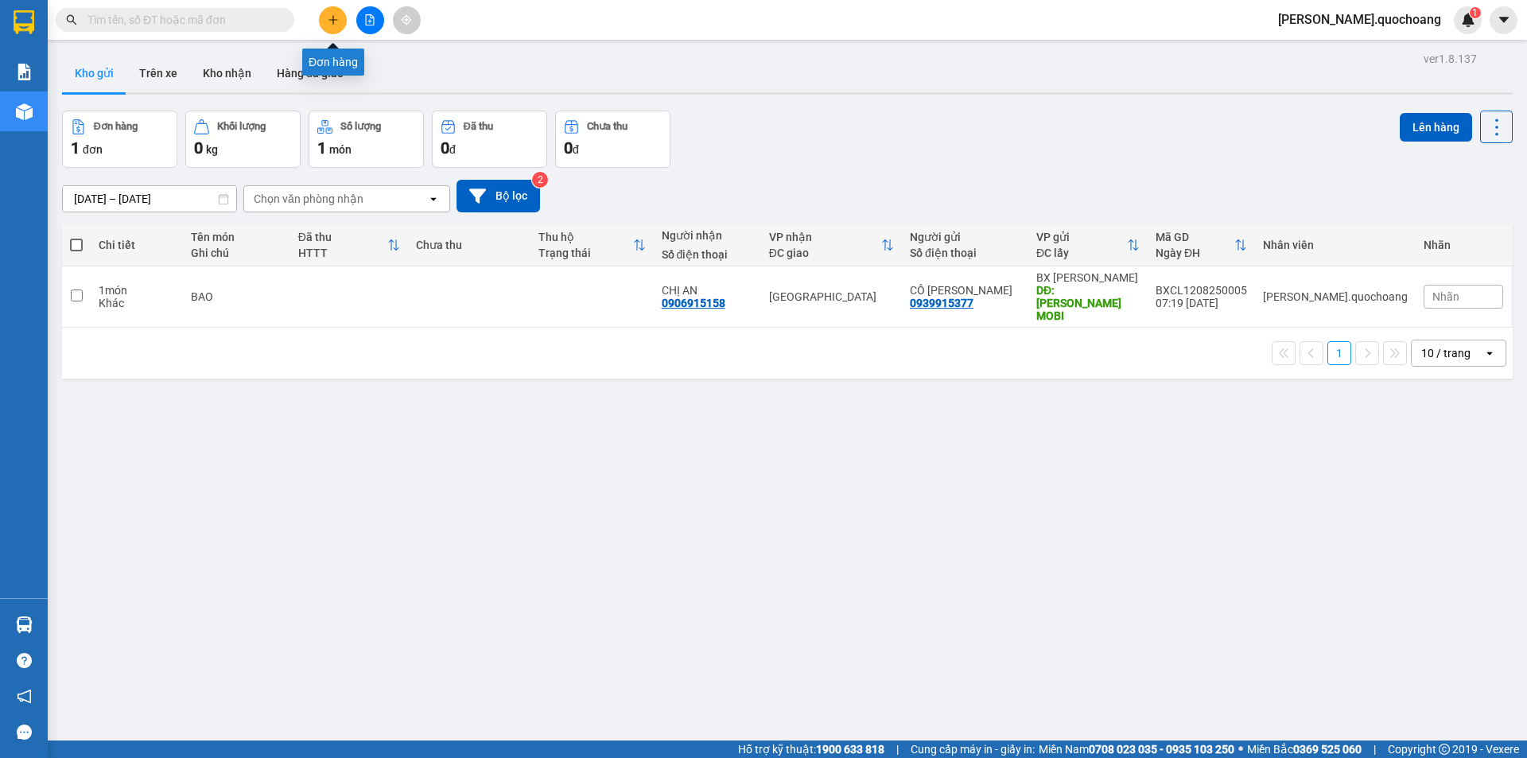
click at [340, 26] on button at bounding box center [333, 20] width 28 height 28
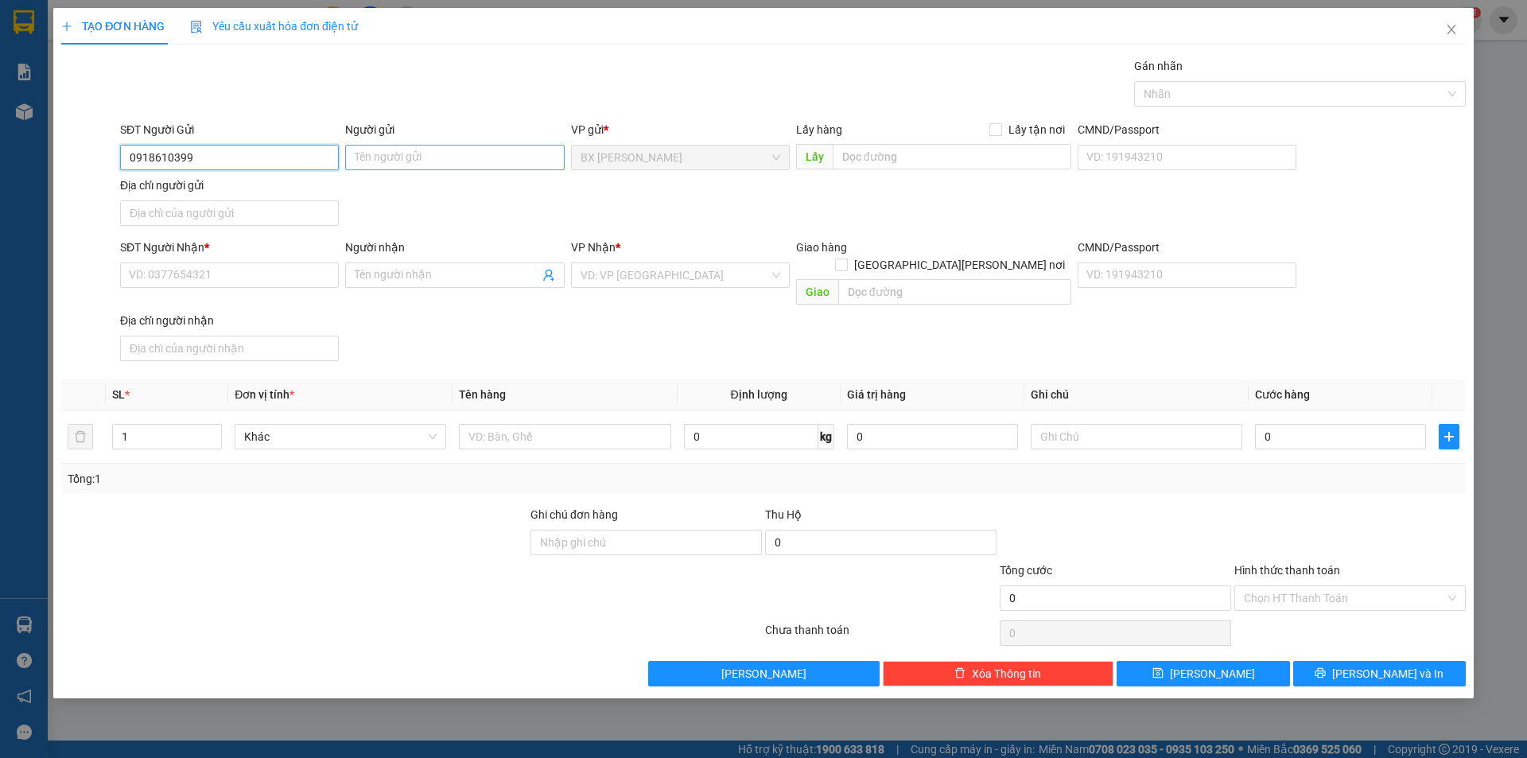
type input "0918610399"
click at [400, 153] on input "Người gửi" at bounding box center [454, 157] width 219 height 25
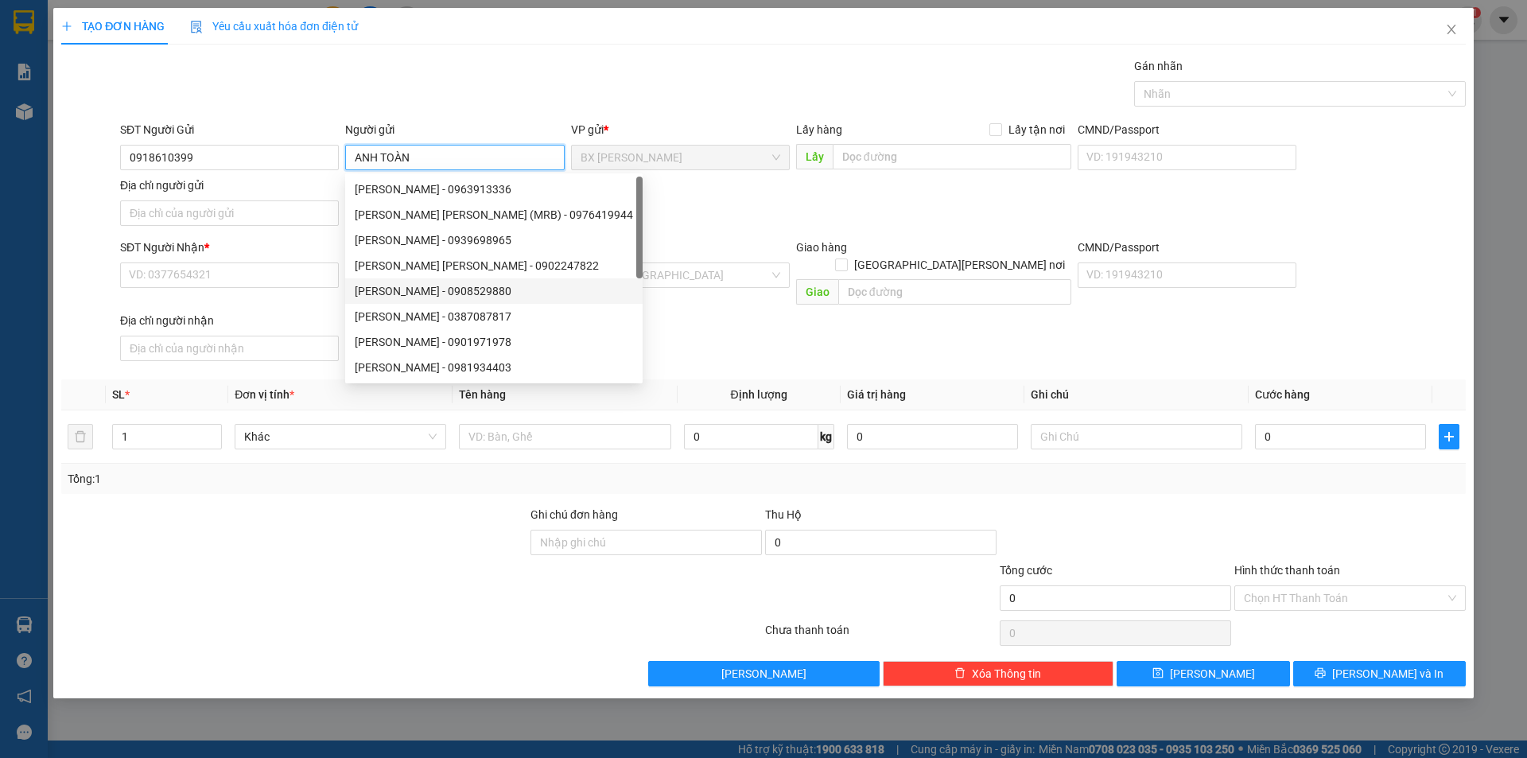
type input "ANH TOÀN"
drag, startPoint x: 259, startPoint y: 249, endPoint x: 258, endPoint y: 260, distance: 11.2
click at [258, 249] on div "SĐT Người Nhận *" at bounding box center [229, 247] width 219 height 17
click at [258, 262] on input "SĐT Người Nhận *" at bounding box center [229, 274] width 219 height 25
click at [260, 266] on input "SĐT Người Nhận *" at bounding box center [229, 274] width 219 height 25
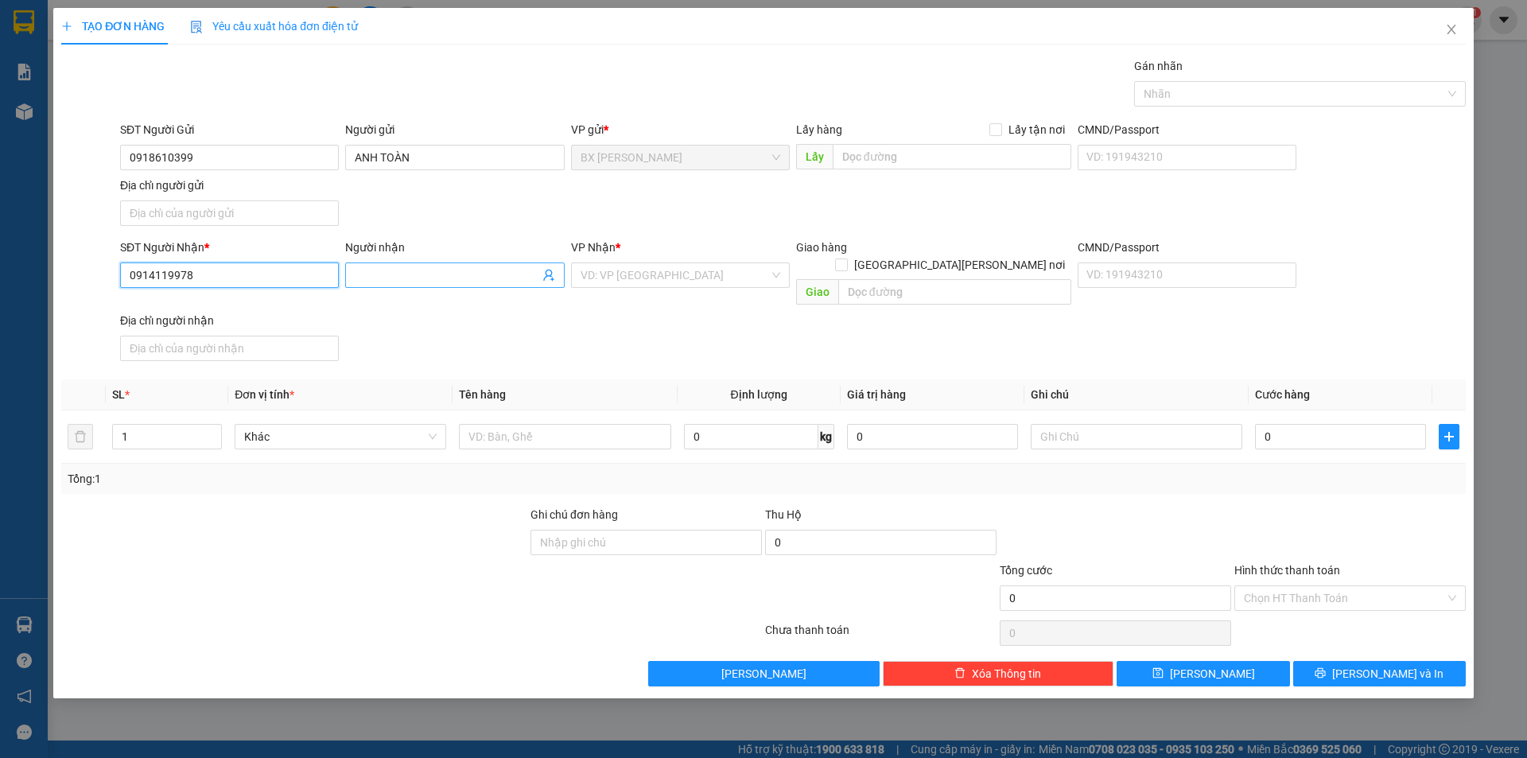
type input "0914119978"
click at [409, 264] on span at bounding box center [454, 274] width 219 height 25
type input "ANH ĐẦU BẠC"
drag, startPoint x: 664, startPoint y: 288, endPoint x: 669, endPoint y: 280, distance: 9.3
click at [664, 287] on div "VP Nhận * VD: VP Sài Gòn" at bounding box center [680, 267] width 219 height 56
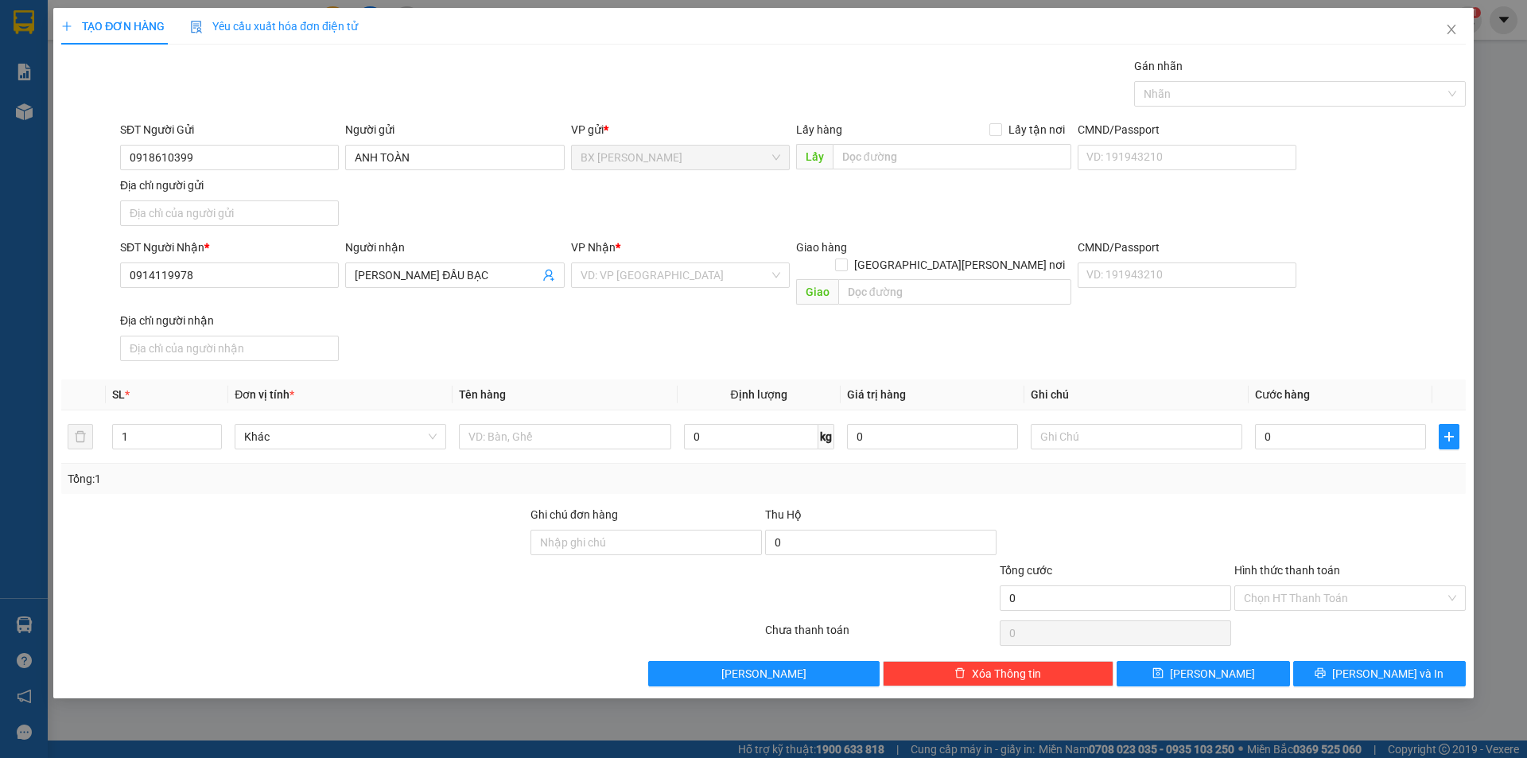
drag, startPoint x: 669, startPoint y: 280, endPoint x: 666, endPoint y: 290, distance: 10.1
click at [670, 280] on input "search" at bounding box center [675, 275] width 189 height 24
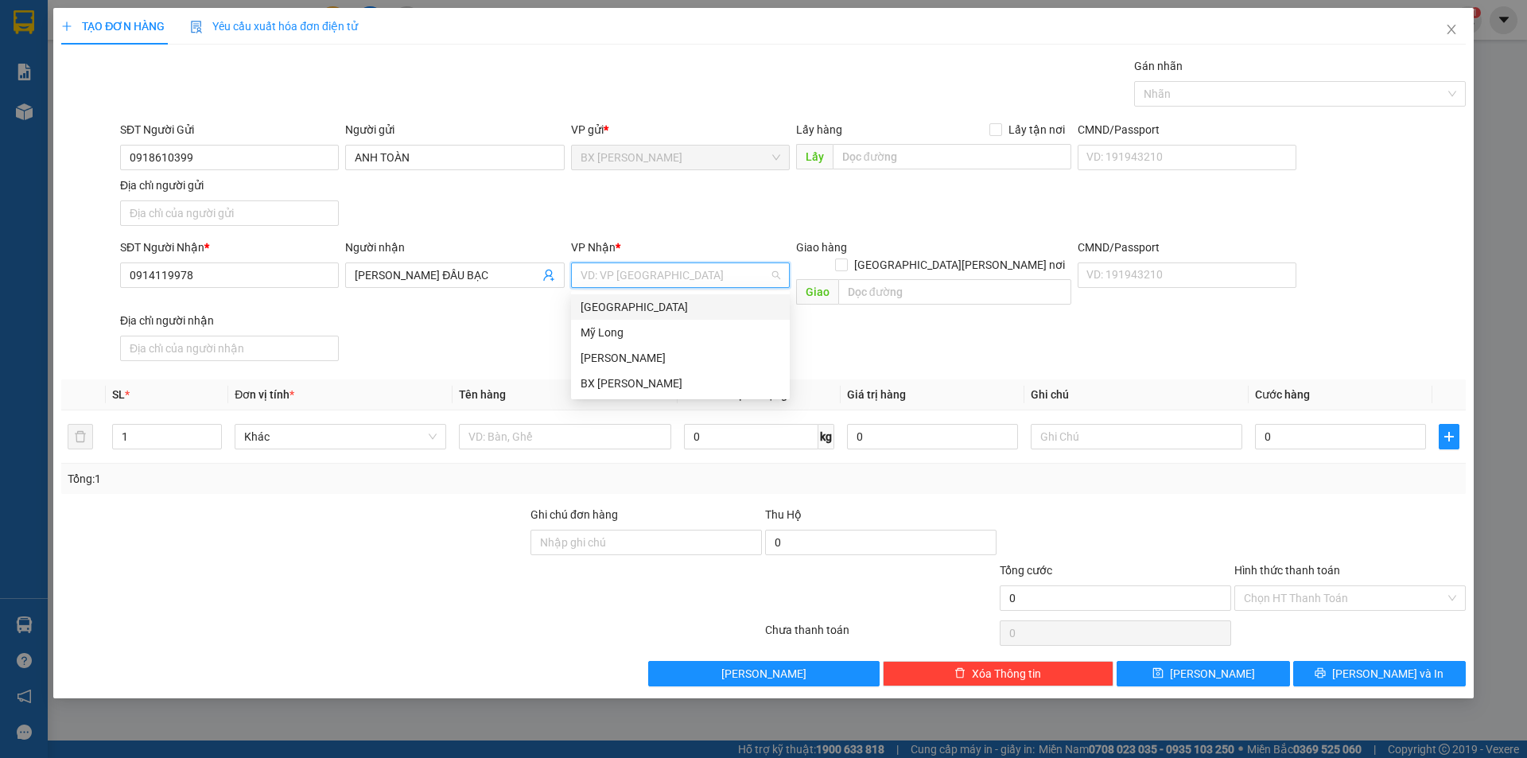
click at [651, 307] on div "[GEOGRAPHIC_DATA]" at bounding box center [681, 306] width 200 height 17
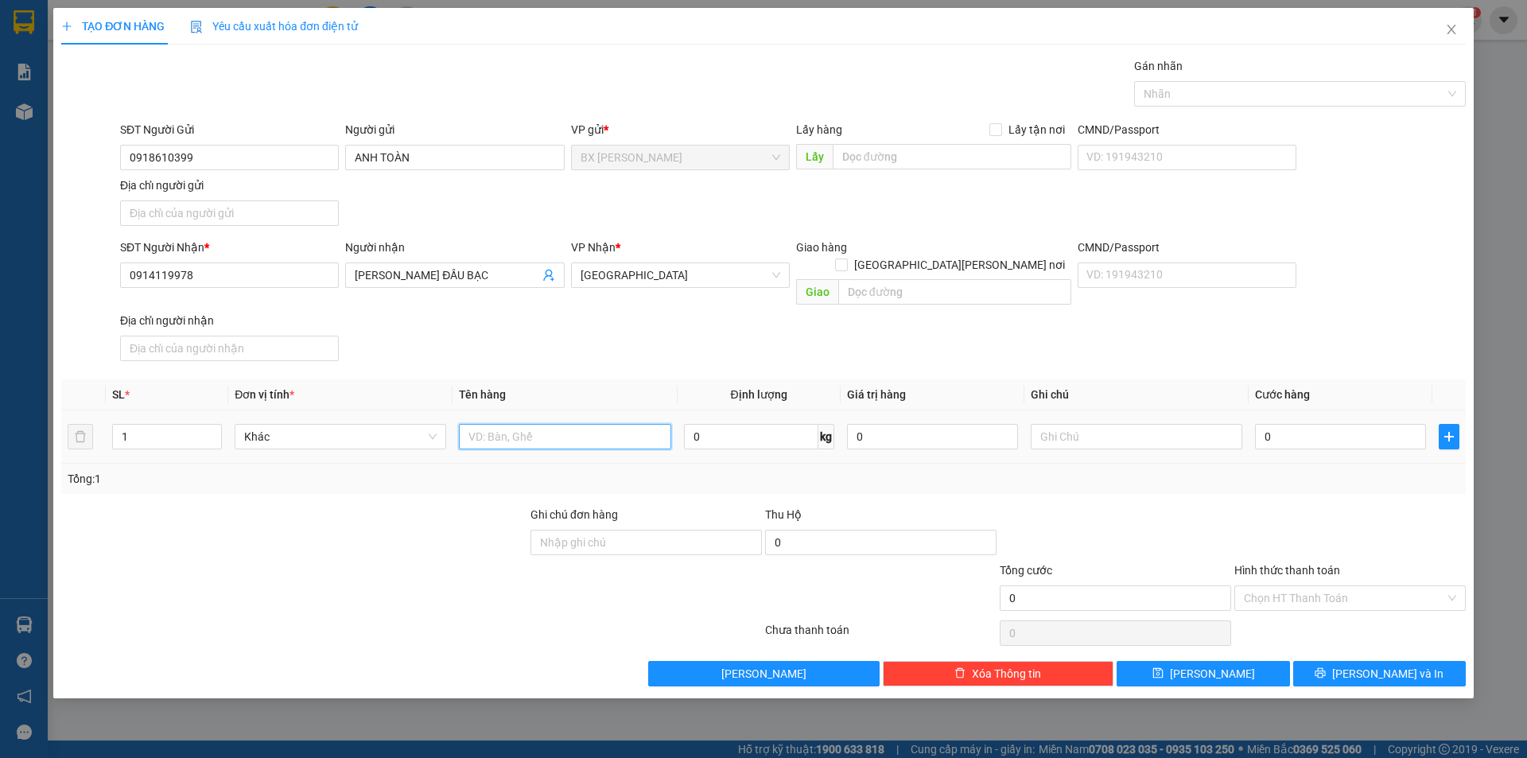
click at [554, 425] on input "text" at bounding box center [565, 436] width 212 height 25
type input "CON GÀ"
drag, startPoint x: 156, startPoint y: 417, endPoint x: 2, endPoint y: 425, distance: 153.7
click at [11, 425] on div "TẠO ĐƠN HÀNG Yêu cầu xuất hóa đơn điện tử Transit Pickup Surcharge Ids Transit …" at bounding box center [763, 379] width 1527 height 758
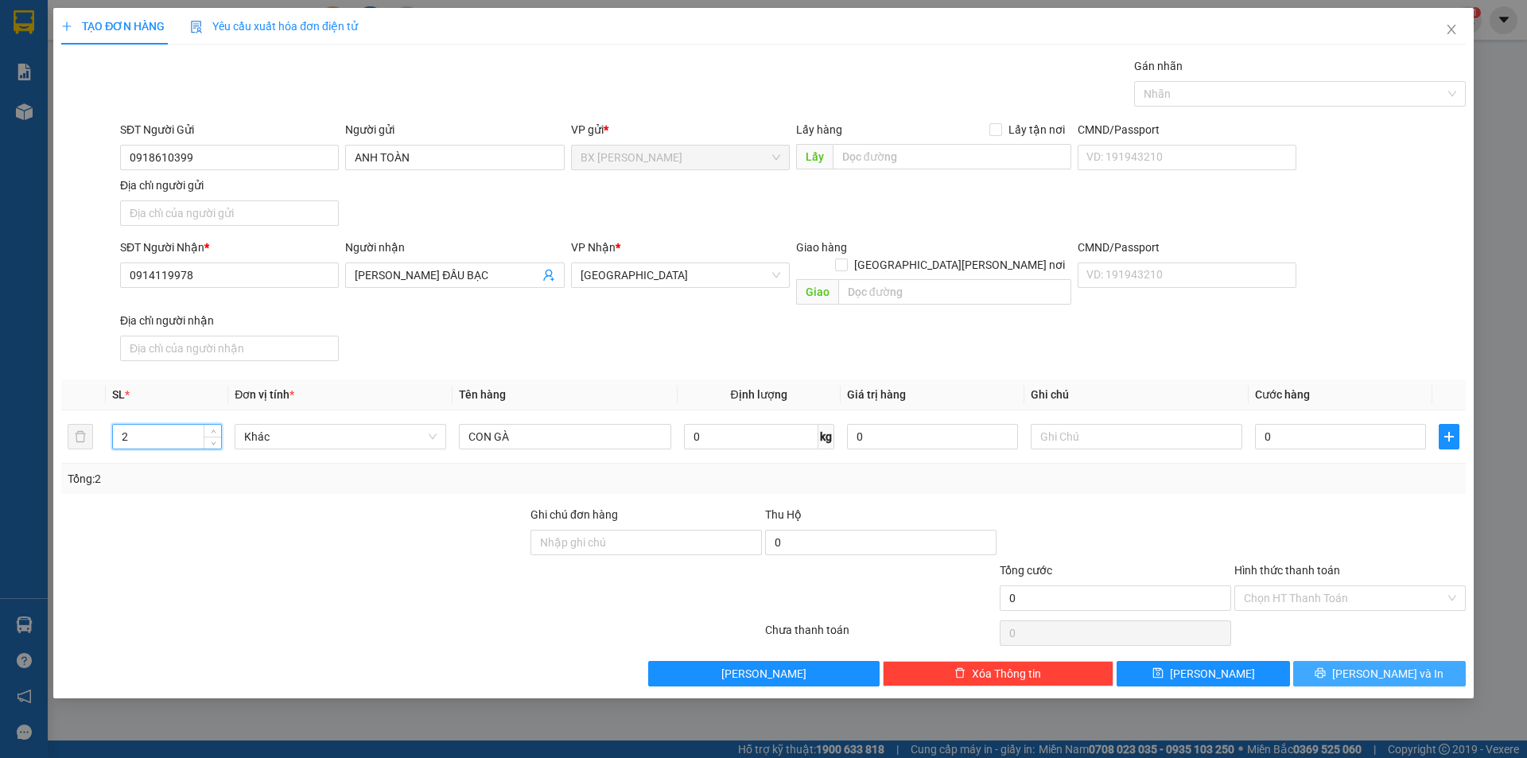
type input "2"
click at [1331, 661] on button "[PERSON_NAME] và In" at bounding box center [1379, 673] width 173 height 25
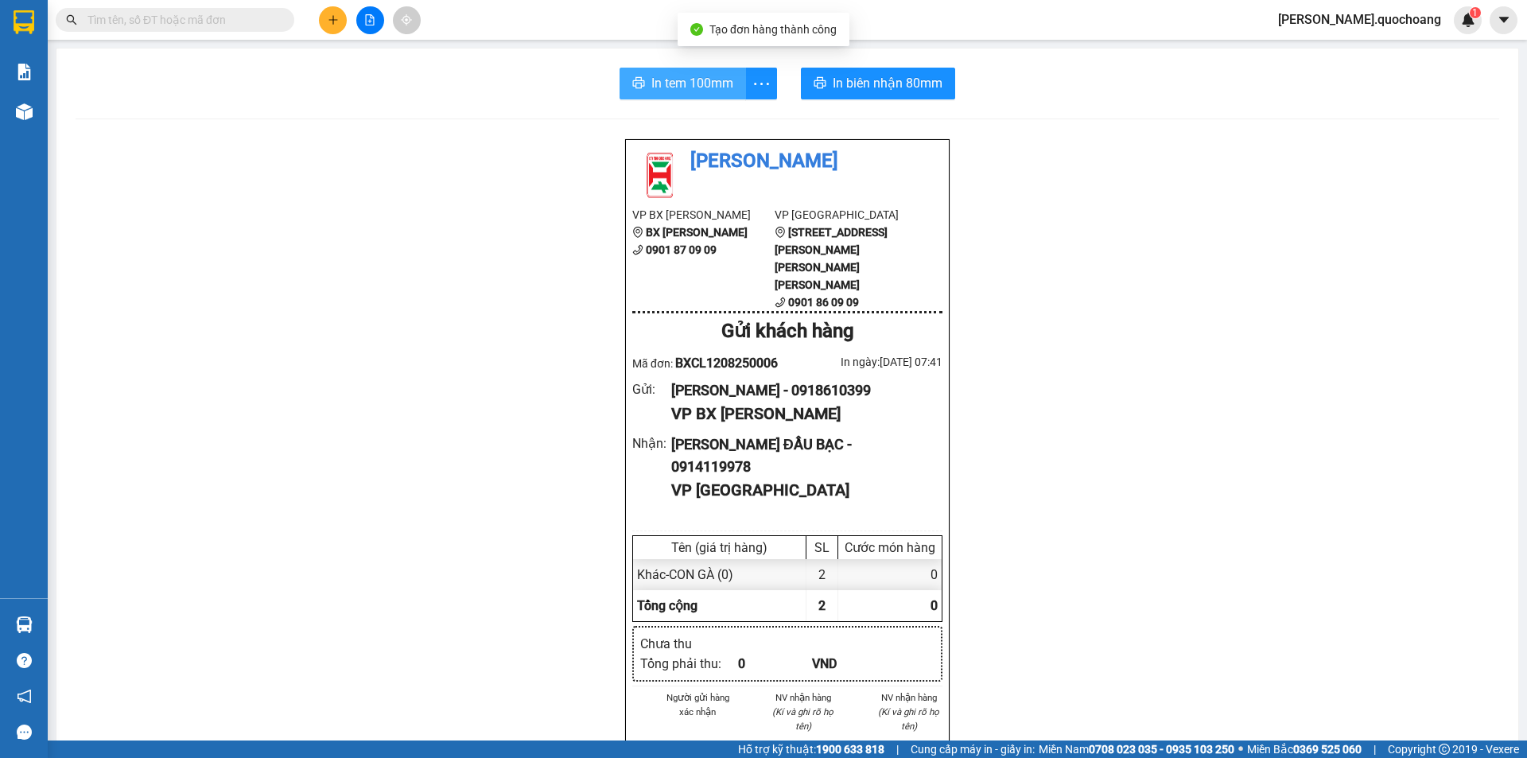
drag, startPoint x: 684, startPoint y: 82, endPoint x: 993, endPoint y: 84, distance: 309.4
click at [682, 82] on span "In tem 100mm" at bounding box center [692, 83] width 82 height 20
click at [875, 55] on div "In tem 100mm In biên nhận 80mm Quốc Hoàng VP BX Cao Lãnh BX Cao Lãnh 0901 87 09…" at bounding box center [787, 681] width 1462 height 1265
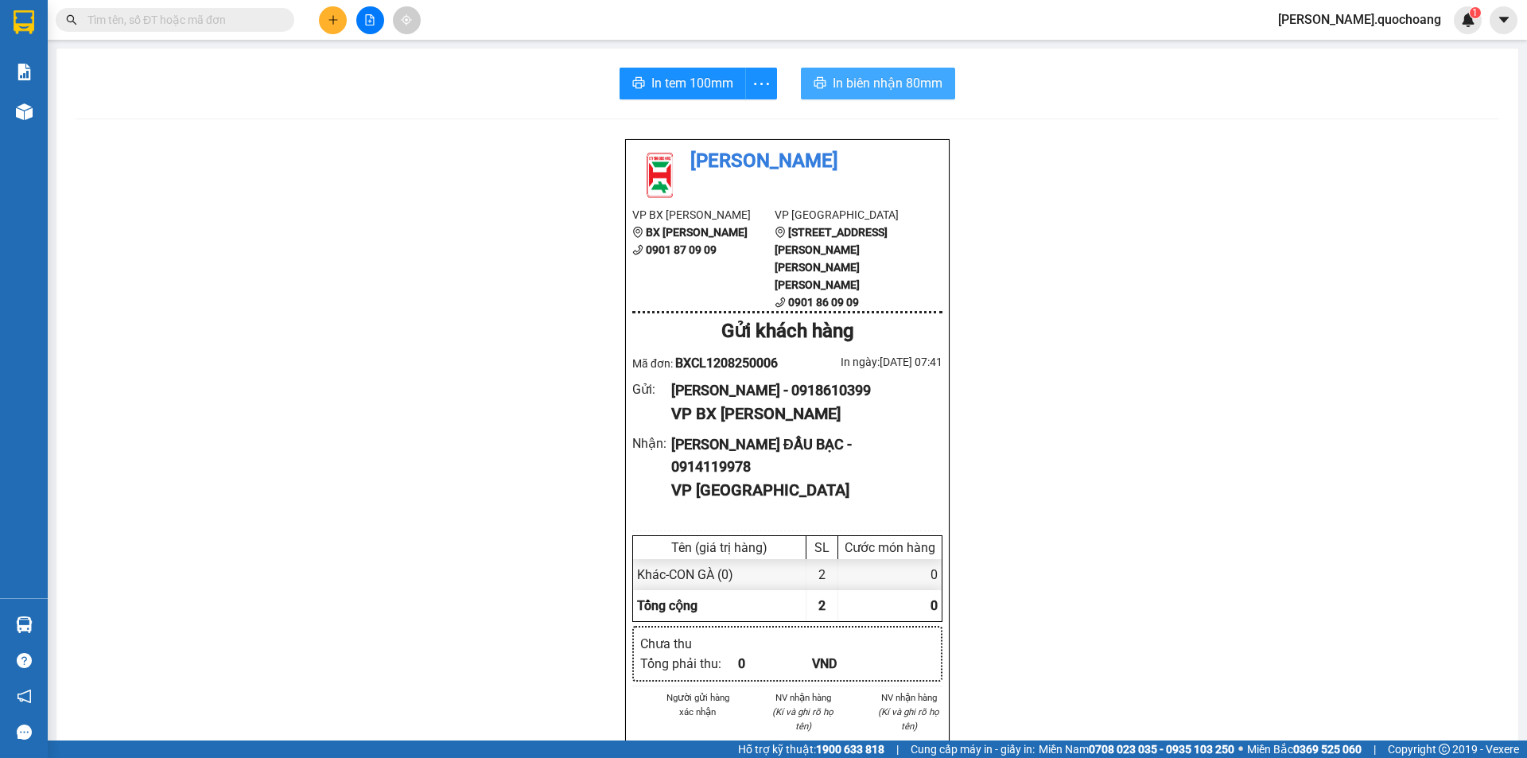
drag, startPoint x: 836, startPoint y: 73, endPoint x: 1199, endPoint y: 103, distance: 364.7
click at [836, 74] on span "In biên nhận 80mm" at bounding box center [888, 83] width 110 height 20
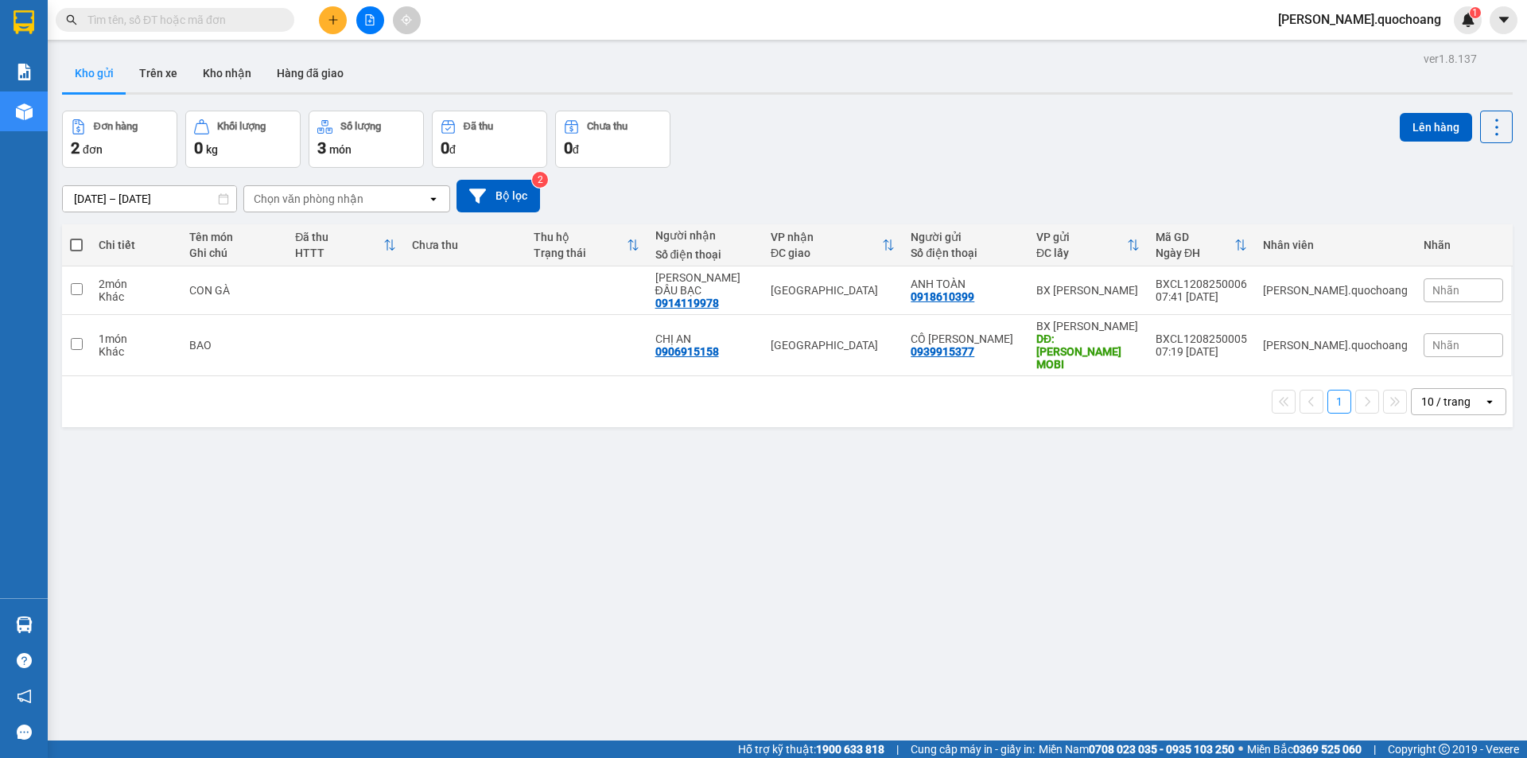
click at [332, 29] on button at bounding box center [333, 20] width 28 height 28
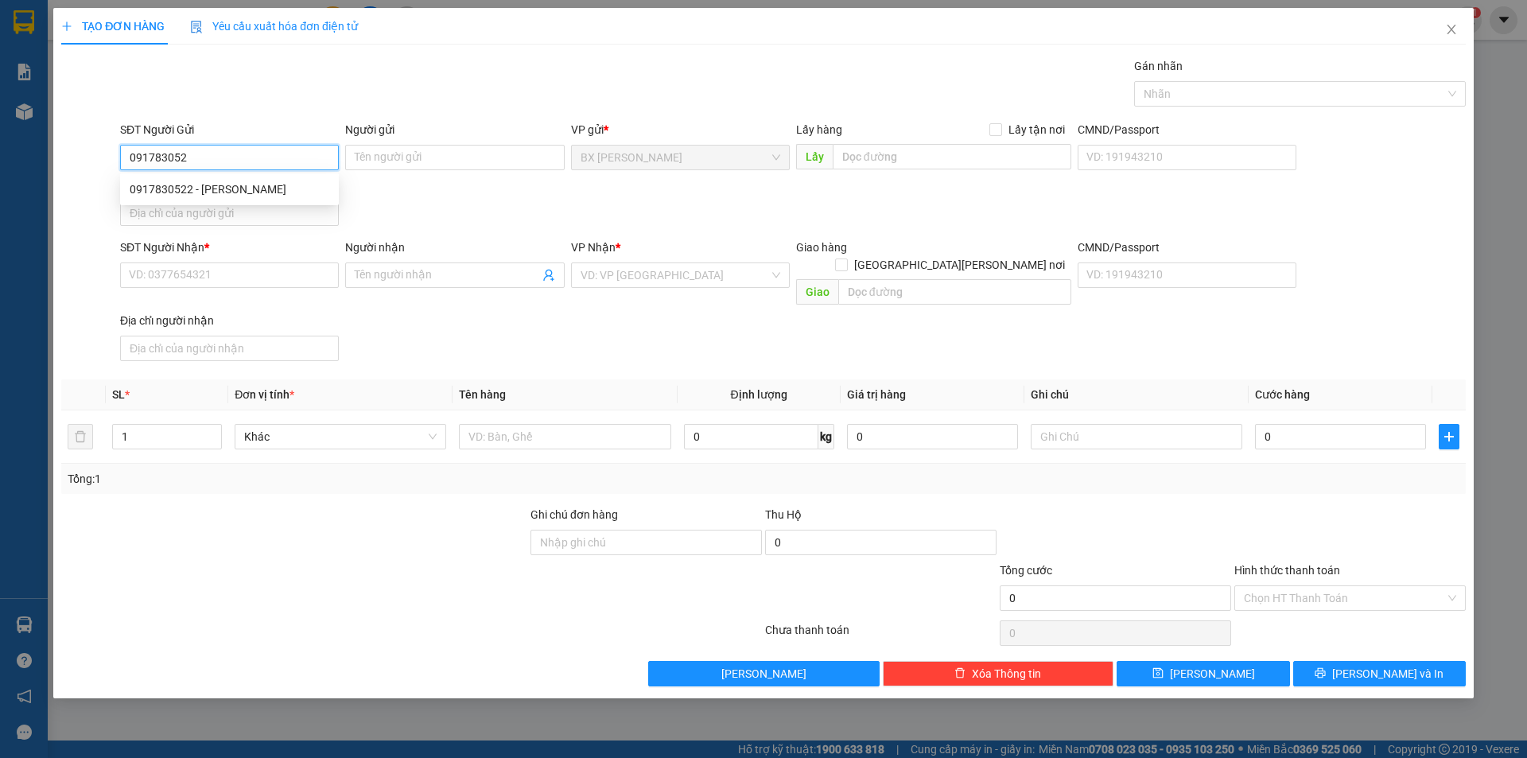
type input "0917830522"
click at [194, 187] on div "0917830522 - TRƯỜNG" at bounding box center [230, 189] width 200 height 17
type input "TRƯỜNG"
type input "0917830522"
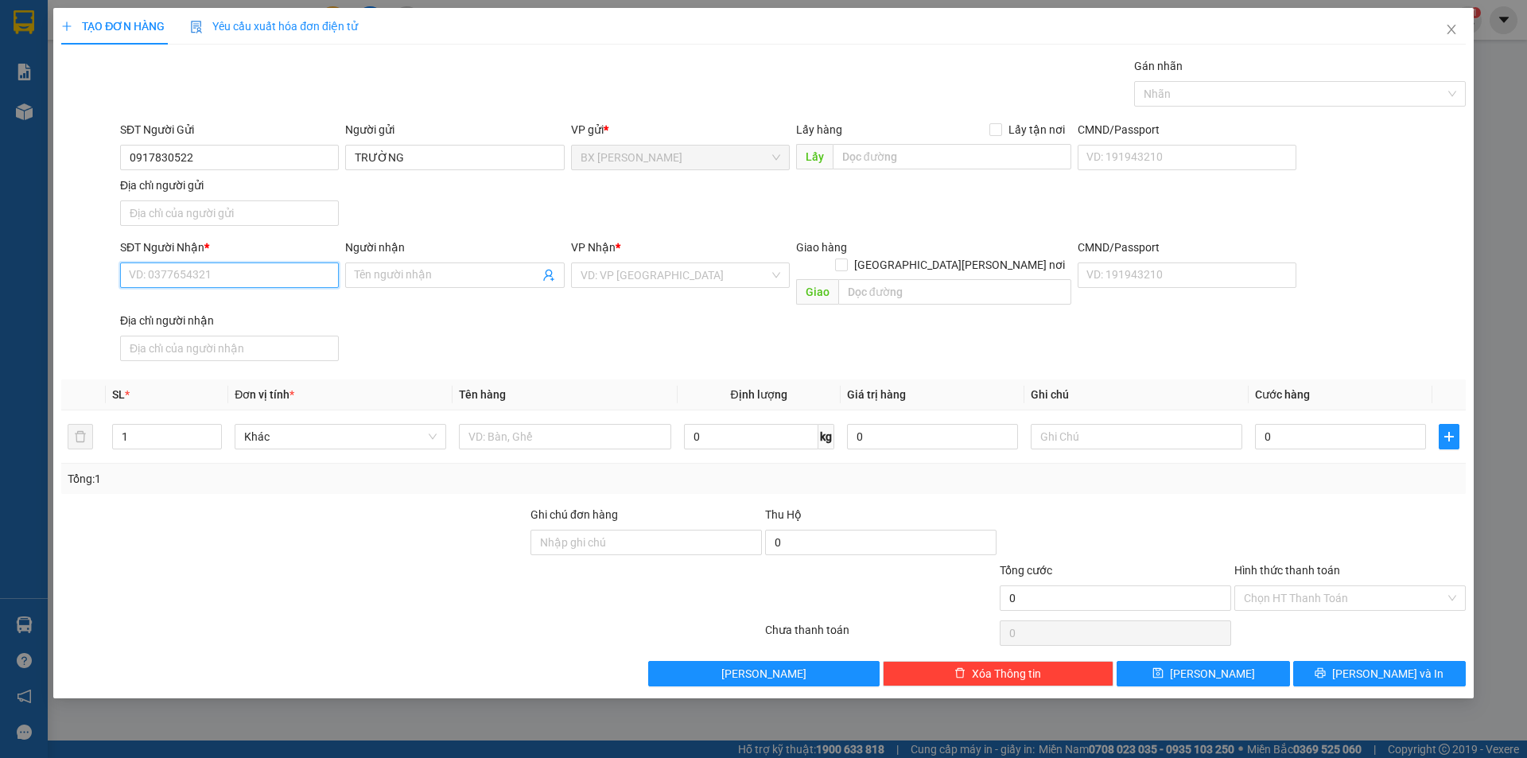
click at [250, 270] on input "SĐT Người Nhận *" at bounding box center [229, 274] width 219 height 25
type input "0857606778"
click at [395, 270] on input "Người nhận" at bounding box center [447, 274] width 184 height 17
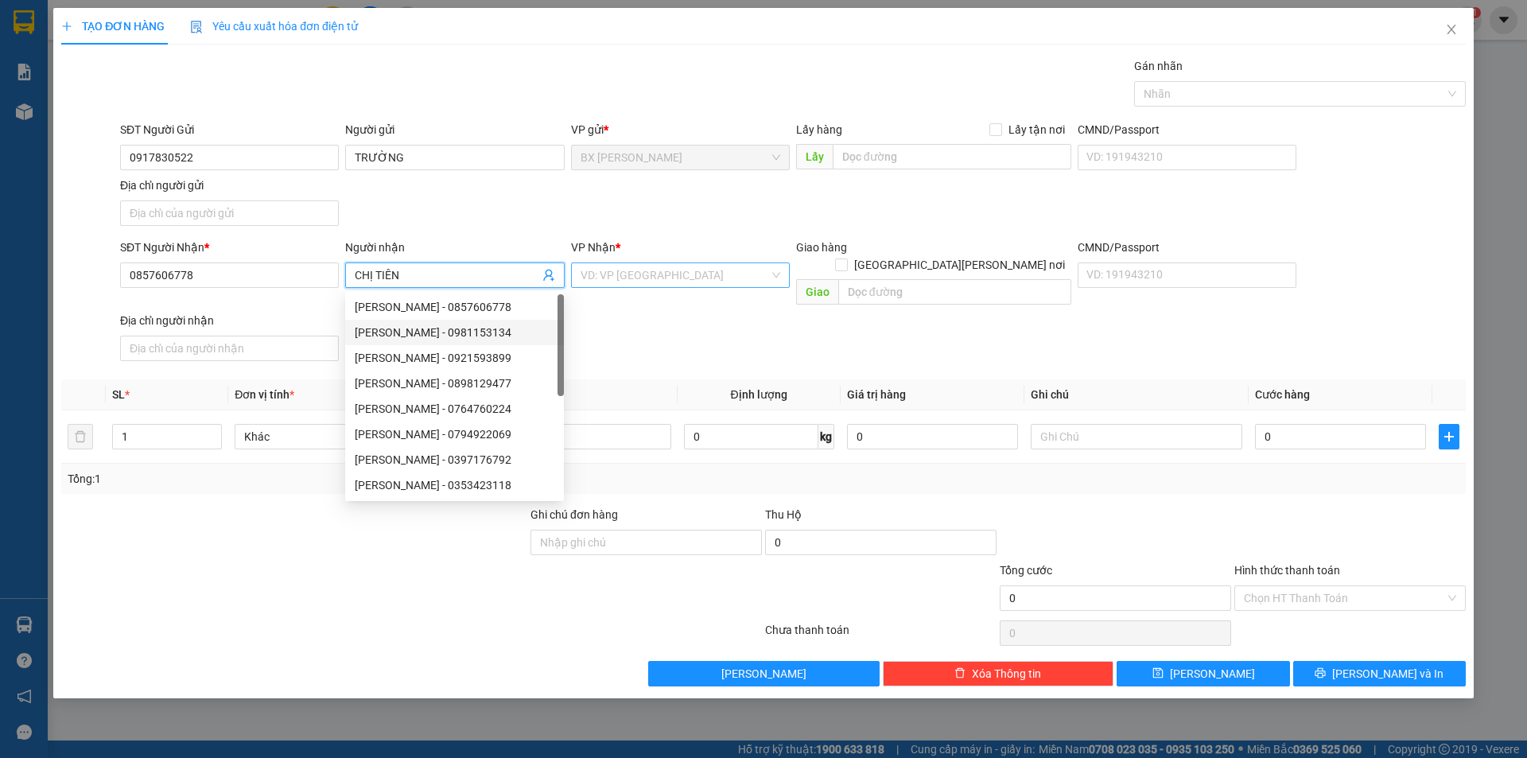
type input "CHỊ TIÊN"
click at [615, 284] on input "search" at bounding box center [675, 275] width 189 height 24
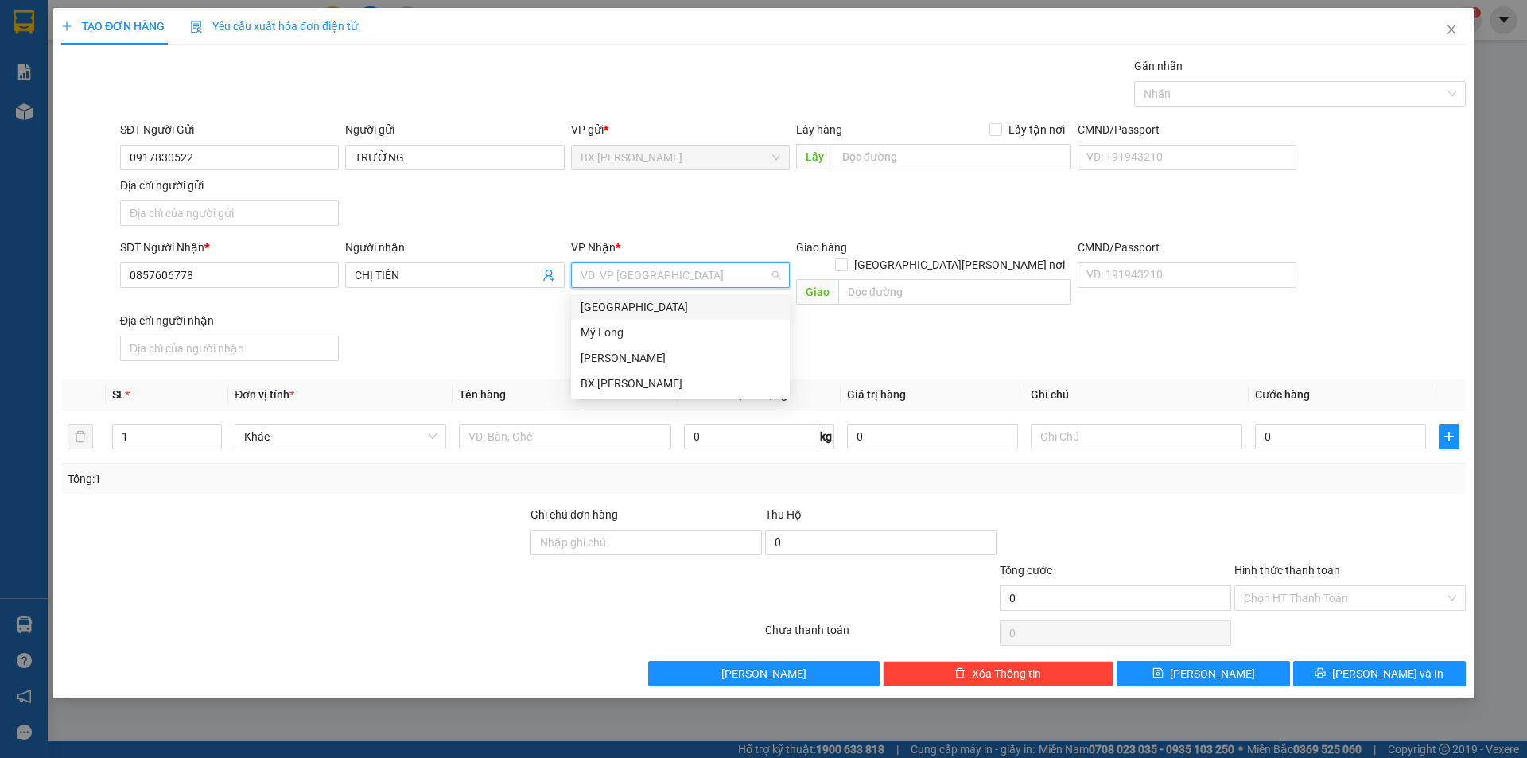
click at [600, 313] on div "[GEOGRAPHIC_DATA]" at bounding box center [681, 306] width 200 height 17
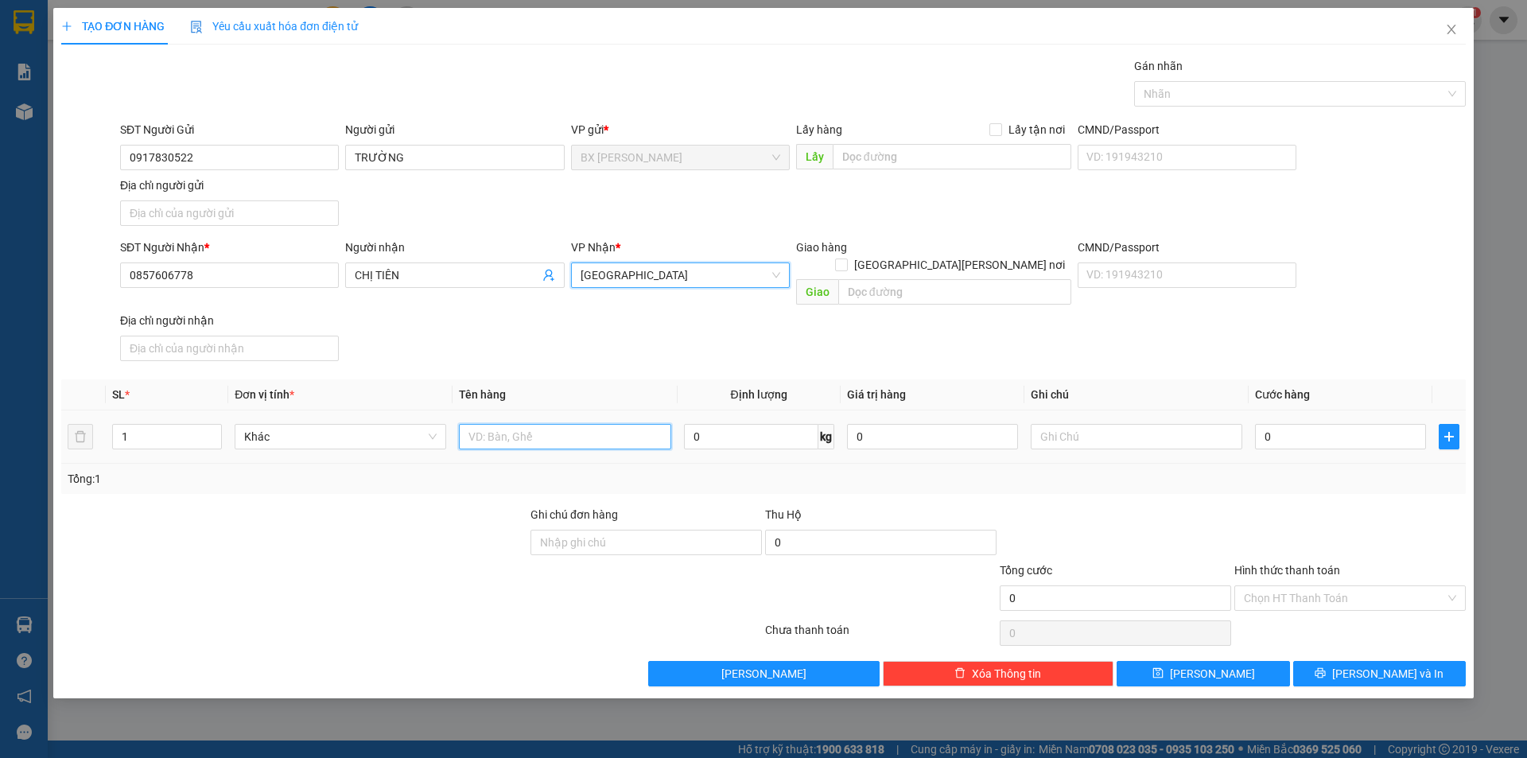
click at [563, 424] on input "text" at bounding box center [565, 436] width 212 height 25
click at [473, 426] on input "TÙNG" at bounding box center [565, 436] width 212 height 25
type input "THÙNG"
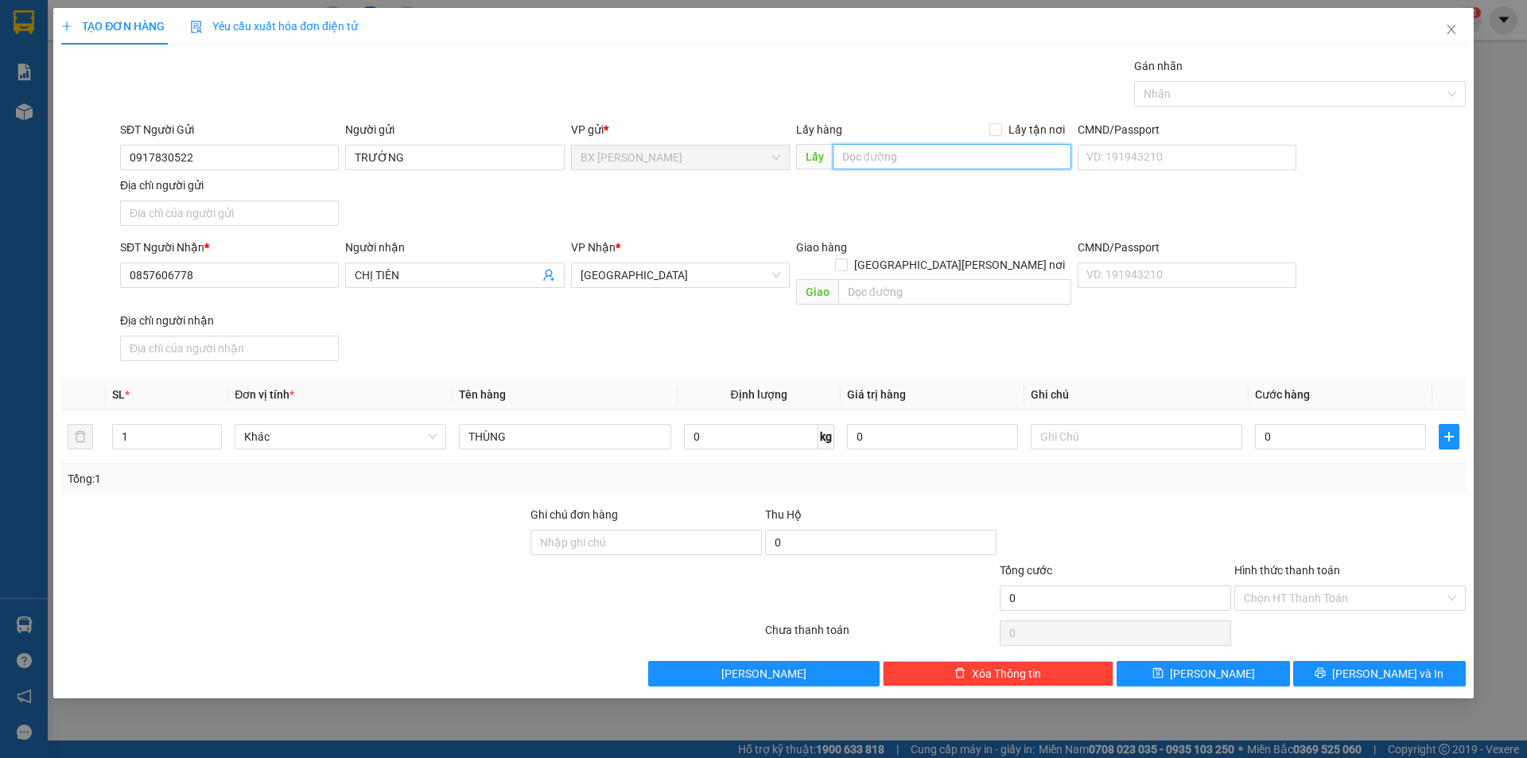
click at [870, 151] on input "text" at bounding box center [952, 156] width 239 height 25
type input "NGÂN HÀNG HUYỆN"
click at [1317, 661] on button "[PERSON_NAME] và In" at bounding box center [1379, 673] width 173 height 25
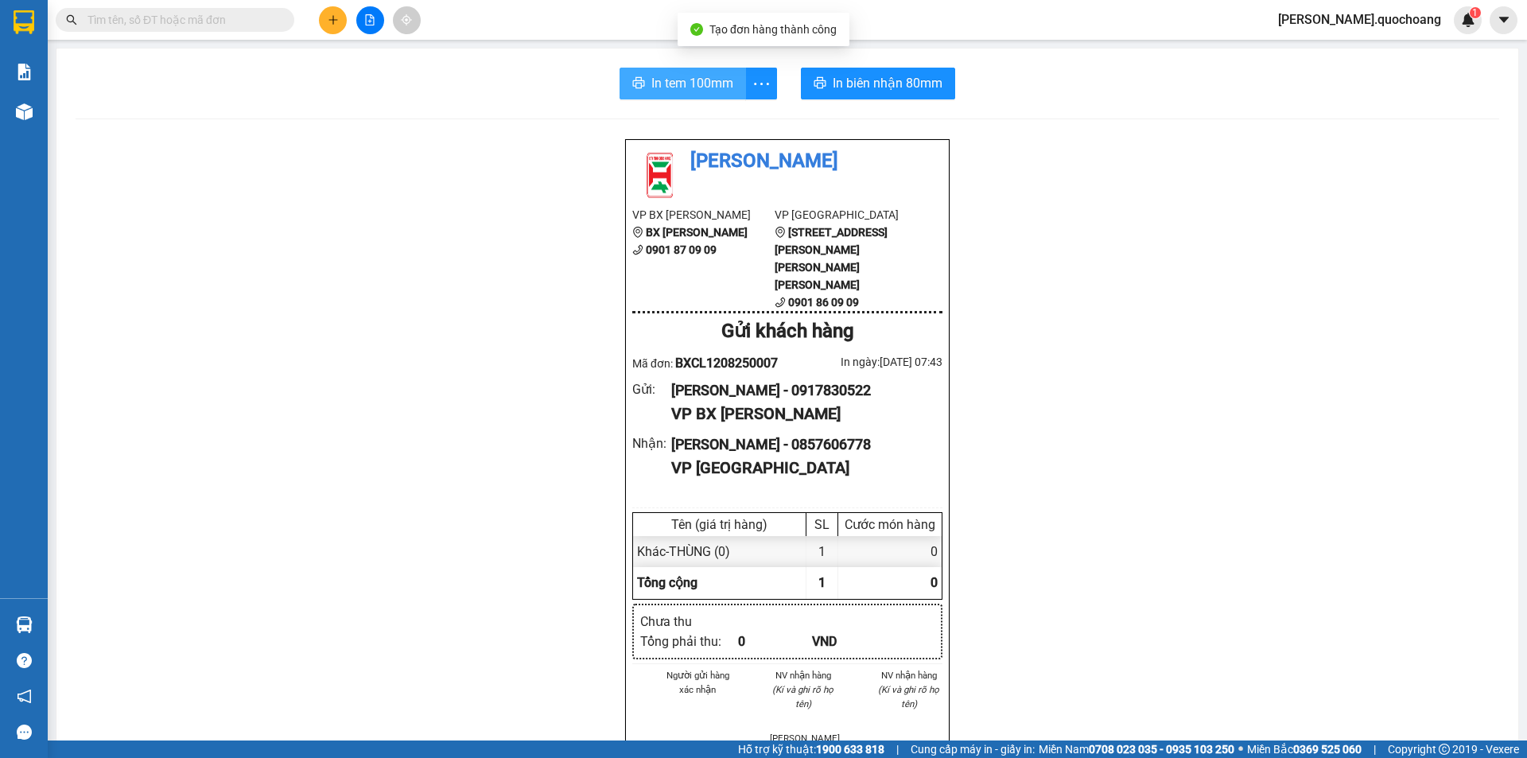
click at [721, 91] on span "In tem 100mm" at bounding box center [692, 83] width 82 height 20
